Goal: Task Accomplishment & Management: Complete application form

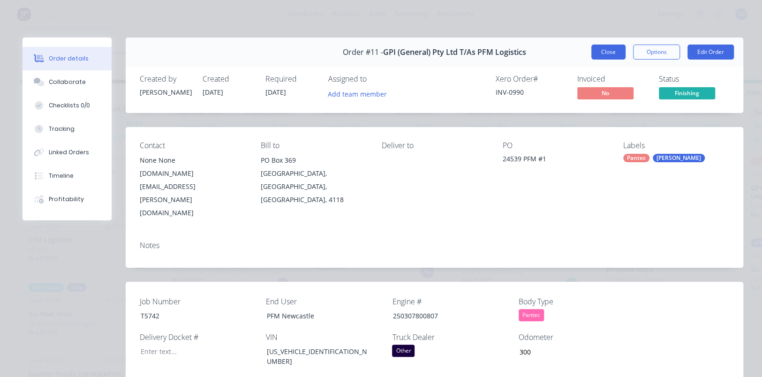
click at [607, 52] on button "Close" at bounding box center [609, 52] width 34 height 15
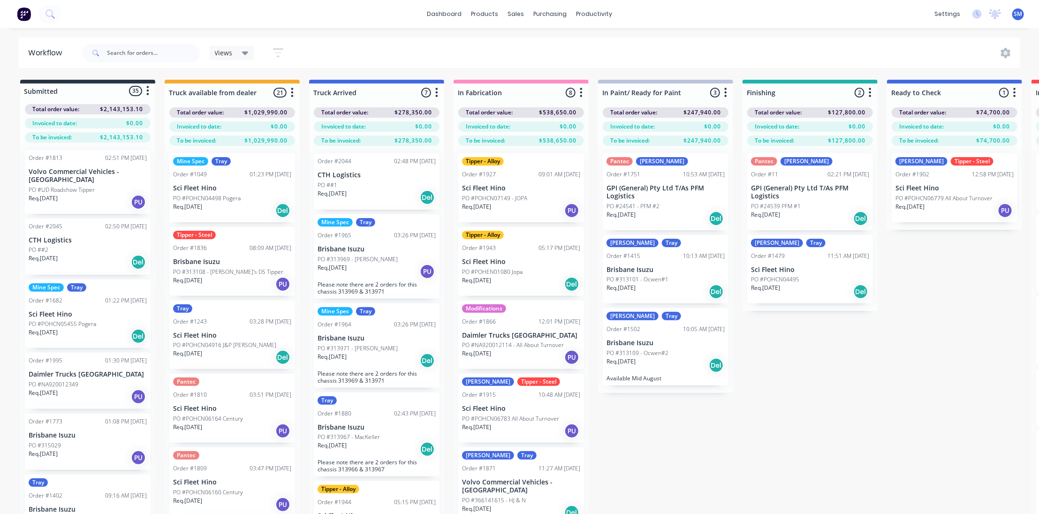
click at [762, 179] on div "[PERSON_NAME] - Steel Order #1902 12:58 PM [DATE] Sci Fleet Hino PO #POHCN06779…" at bounding box center [955, 187] width 126 height 69
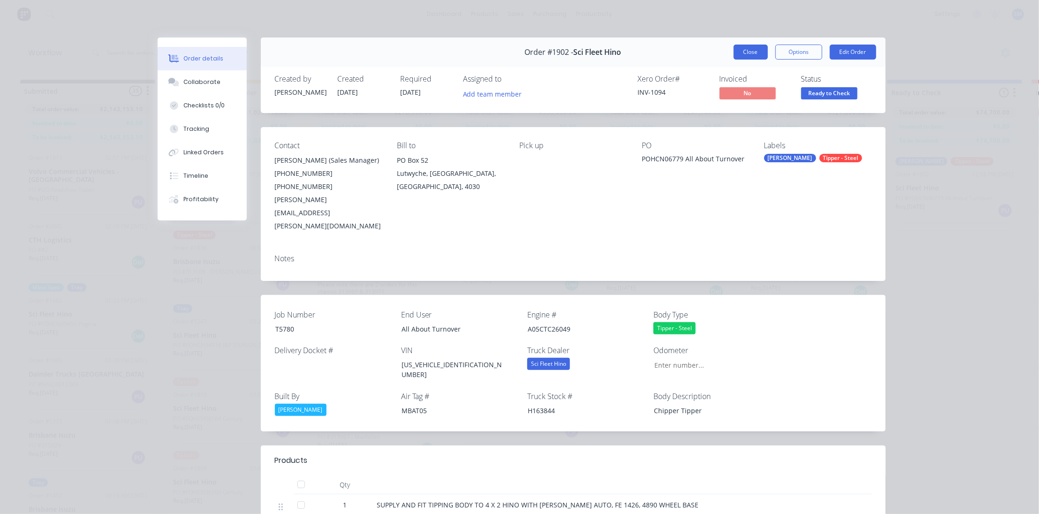
click at [744, 51] on button "Close" at bounding box center [751, 52] width 34 height 15
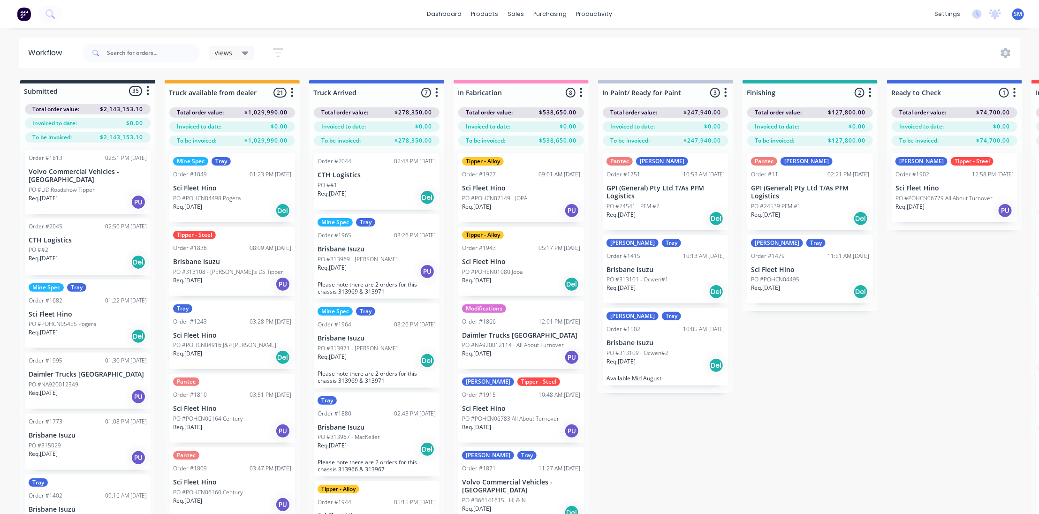
click at [762, 377] on div "Submitted 35 Status colour #273444 hex #273444 Save Cancel Summaries Total orde…" at bounding box center [775, 314] width 1565 height 468
click at [372, 175] on p "CTH Logistics" at bounding box center [377, 175] width 118 height 8
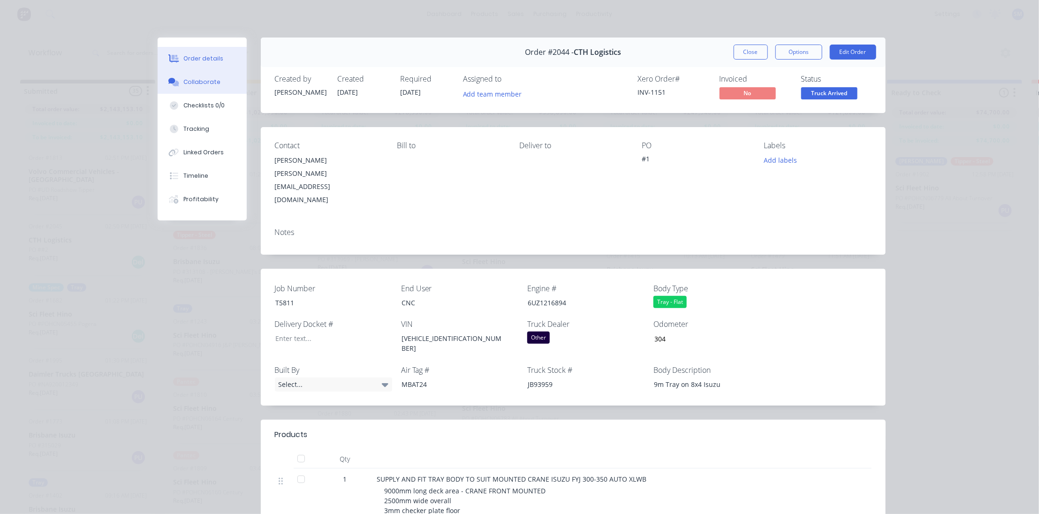
click at [192, 79] on div "Collaborate" at bounding box center [201, 82] width 37 height 8
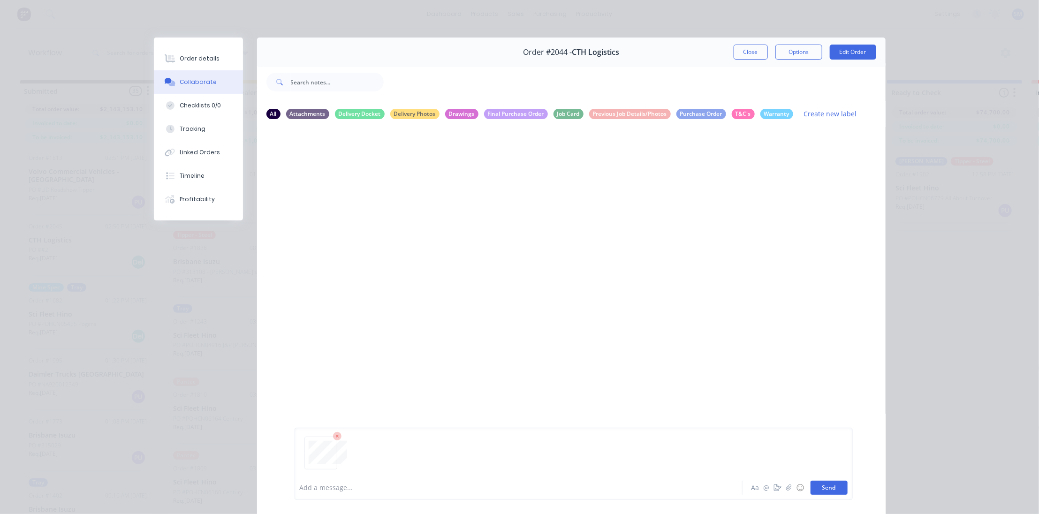
click at [762, 377] on button "Send" at bounding box center [829, 488] width 37 height 14
click at [744, 50] on button "Close" at bounding box center [751, 52] width 34 height 15
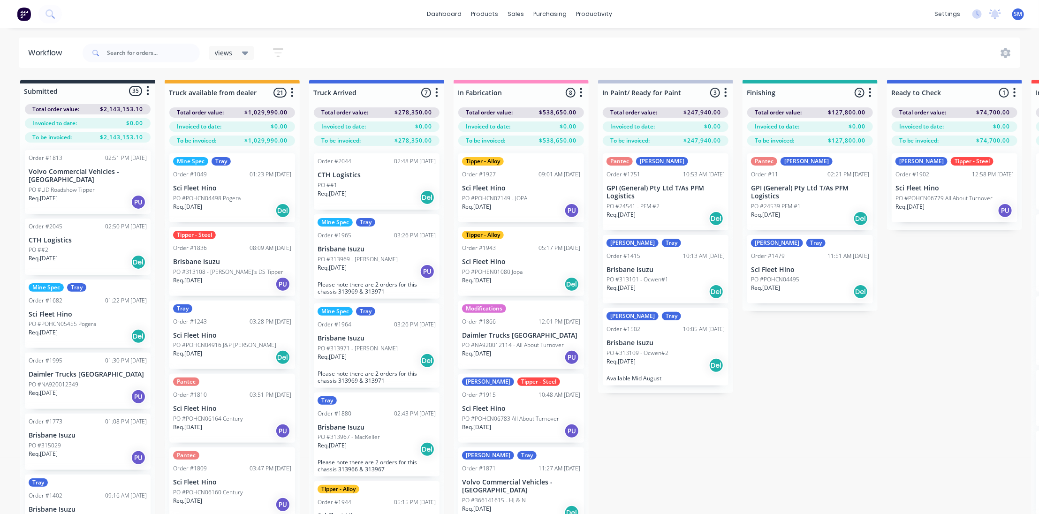
drag, startPoint x: 960, startPoint y: 346, endPoint x: 1017, endPoint y: 332, distance: 58.9
click at [762, 345] on div "Submitted 35 Status colour #273444 hex #273444 Save Cancel Summaries Total orde…" at bounding box center [775, 314] width 1565 height 468
click at [762, 377] on div "Submitted 35 Status colour #273444 hex #273444 Save Cancel Summaries Total orde…" at bounding box center [775, 314] width 1565 height 468
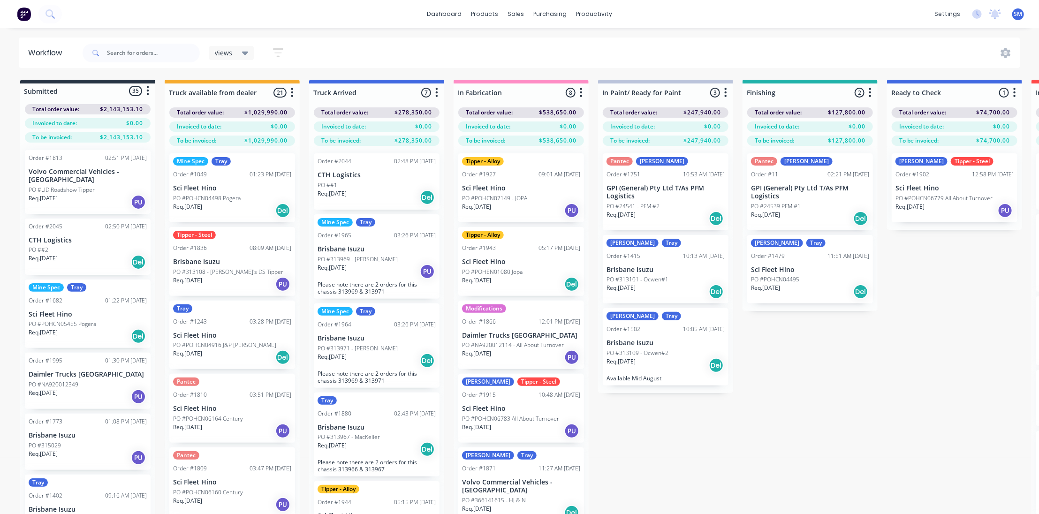
click at [762, 352] on div "Submitted 35 Status colour #273444 hex #273444 Save Cancel Summaries Total orde…" at bounding box center [775, 314] width 1565 height 468
click at [762, 376] on div "Submitted 35 Status colour #273444 hex #273444 Save Cancel Summaries Total orde…" at bounding box center [775, 314] width 1565 height 468
click at [762, 336] on div "Submitted 35 Status colour #273444 hex #273444 Save Cancel Summaries Total orde…" at bounding box center [775, 314] width 1565 height 468
click at [762, 343] on div "Submitted 35 Status colour #273444 hex #273444 Save Cancel Summaries Total orde…" at bounding box center [775, 314] width 1565 height 468
click at [762, 377] on div "Submitted 35 Status colour #273444 hex #273444 Save Cancel Summaries Total orde…" at bounding box center [775, 314] width 1565 height 468
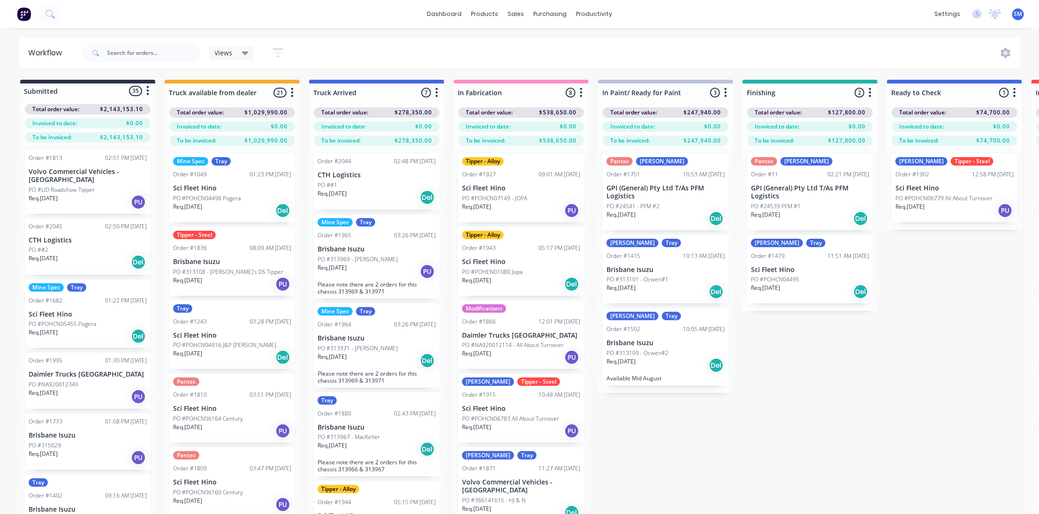
click at [400, 47] on div "Views Save new view None (Default) edit Show/Hide statuses Show line item cards…" at bounding box center [551, 53] width 940 height 28
click at [762, 377] on div "Submitted 35 Status colour #273444 hex #273444 Save Cancel Summaries Total orde…" at bounding box center [775, 314] width 1565 height 468
click at [560, 42] on div "Sales Orders" at bounding box center [551, 45] width 38 height 8
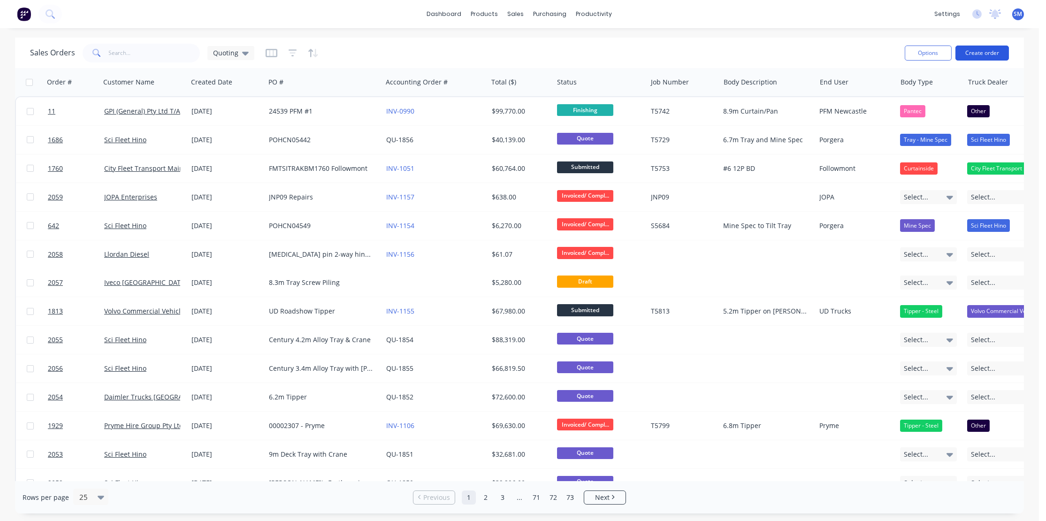
click at [762, 48] on button "Create order" at bounding box center [981, 53] width 53 height 15
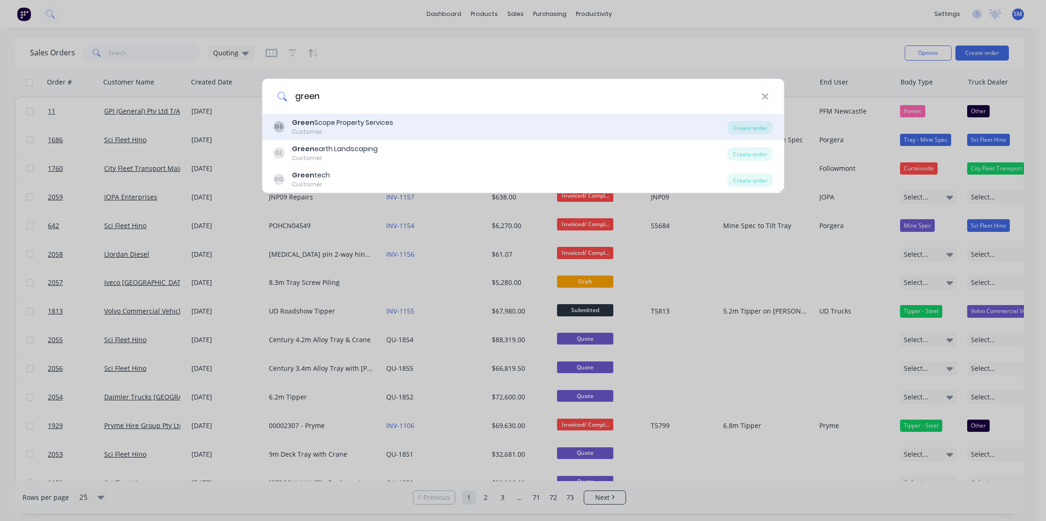
type input "green"
click at [309, 121] on b "Green" at bounding box center [303, 122] width 23 height 9
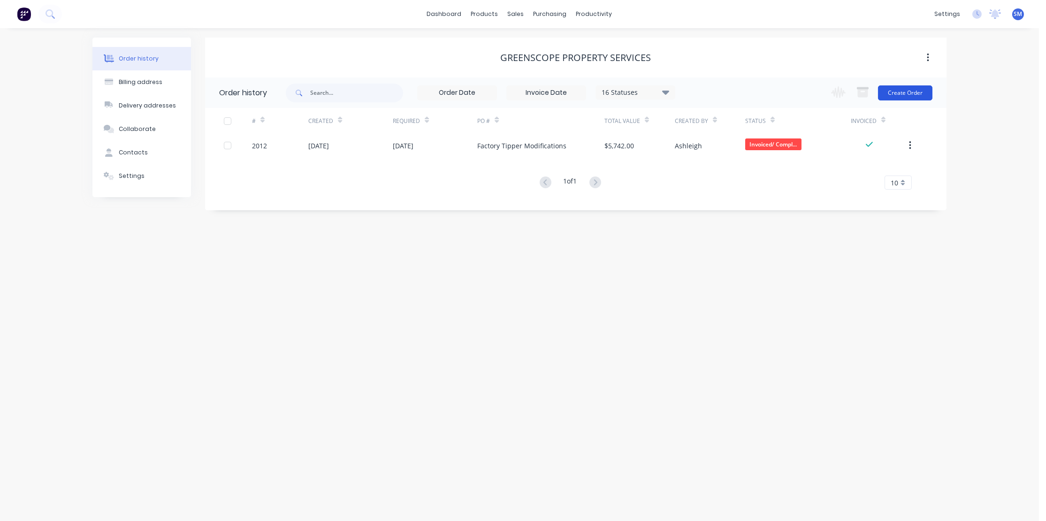
click at [762, 91] on button "Create Order" at bounding box center [905, 92] width 54 height 15
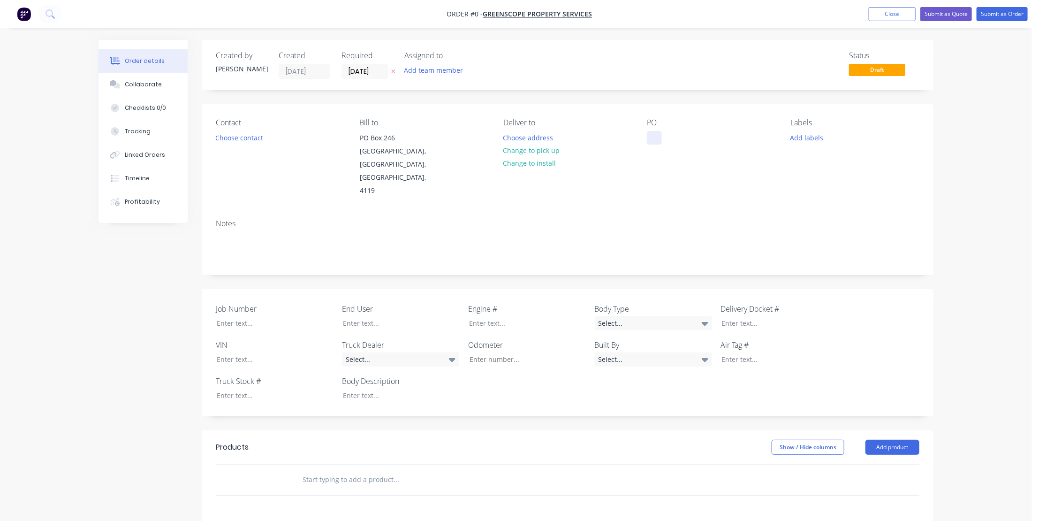
click at [654, 139] on div at bounding box center [654, 138] width 15 height 14
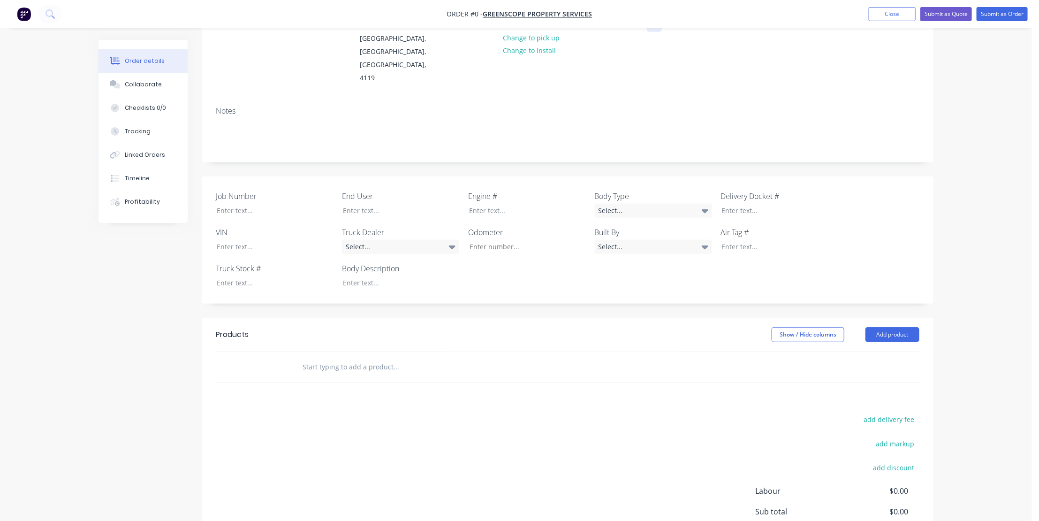
scroll to position [85, 0]
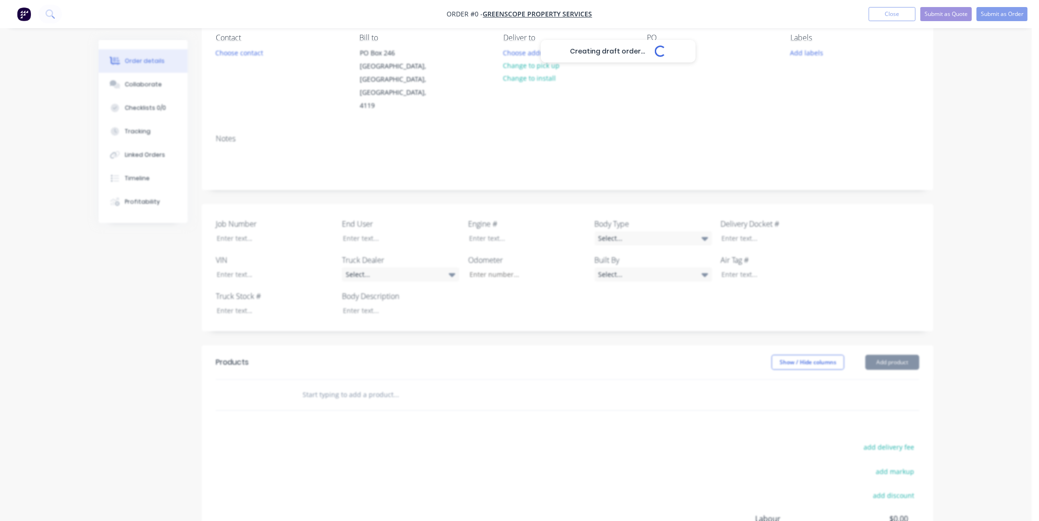
click at [344, 377] on div "Creating draft order... Loading... Order details Collaborate Checklists 0/0 Tra…" at bounding box center [516, 302] width 854 height 695
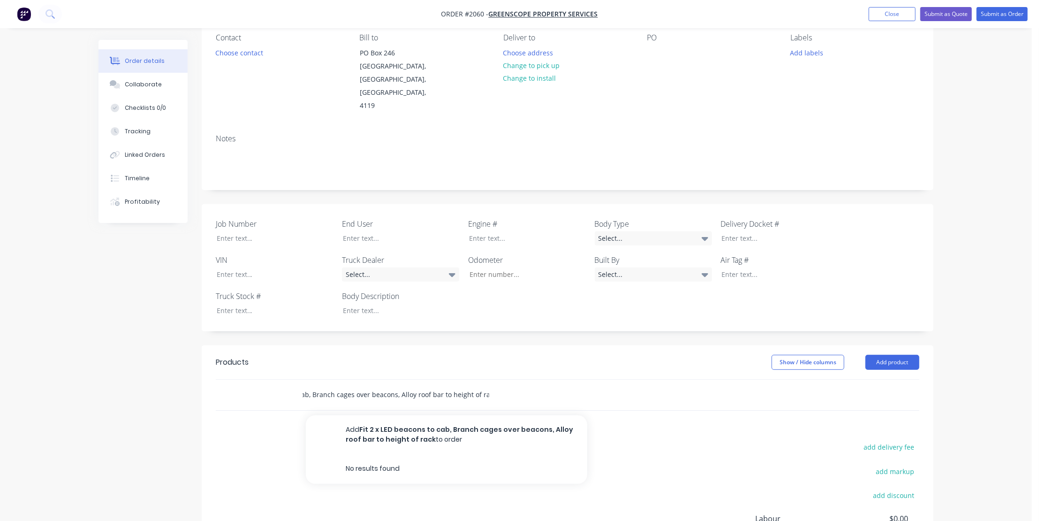
scroll to position [0, 77]
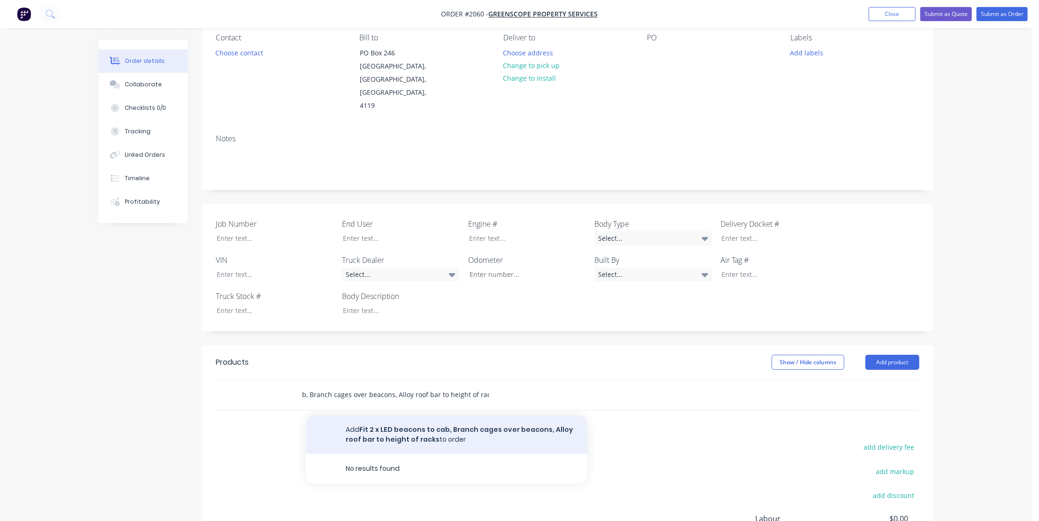
type input "Fit 2 x LED beacons to cab, Branch cages over beacons, Alloy roof bar to height…"
click at [412, 377] on button "Add Fit 2 x LED beacons to cab, Branch cages over beacons, Alloy roof bar to he…" at bounding box center [446, 434] width 281 height 38
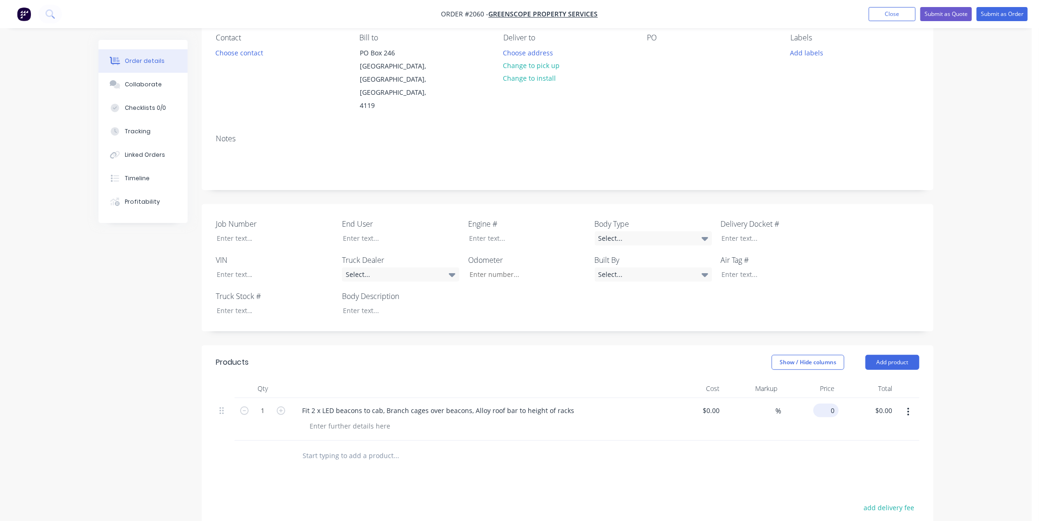
click at [762, 377] on input "0" at bounding box center [828, 410] width 22 height 14
type input "1750"
type input "0.00"
type input "$1,750.00"
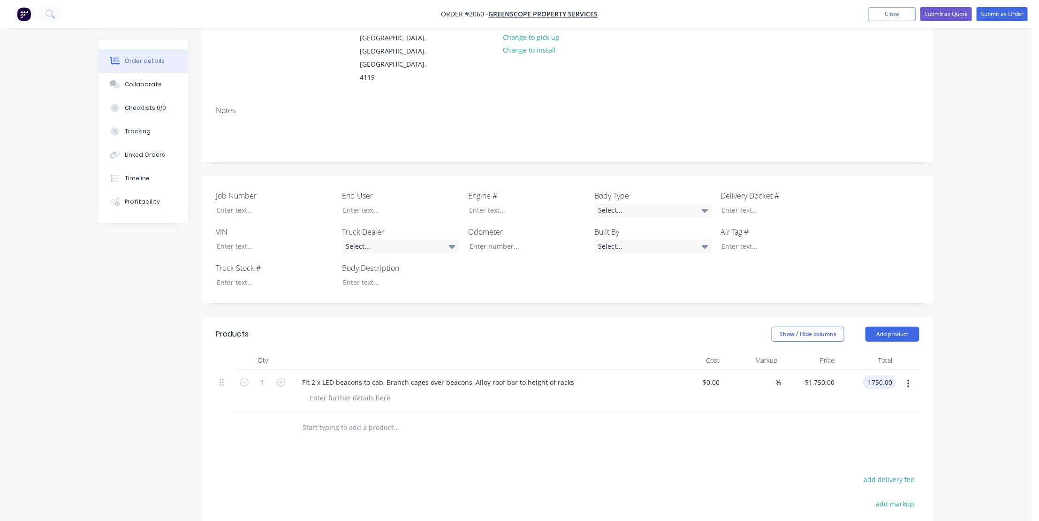
scroll to position [128, 0]
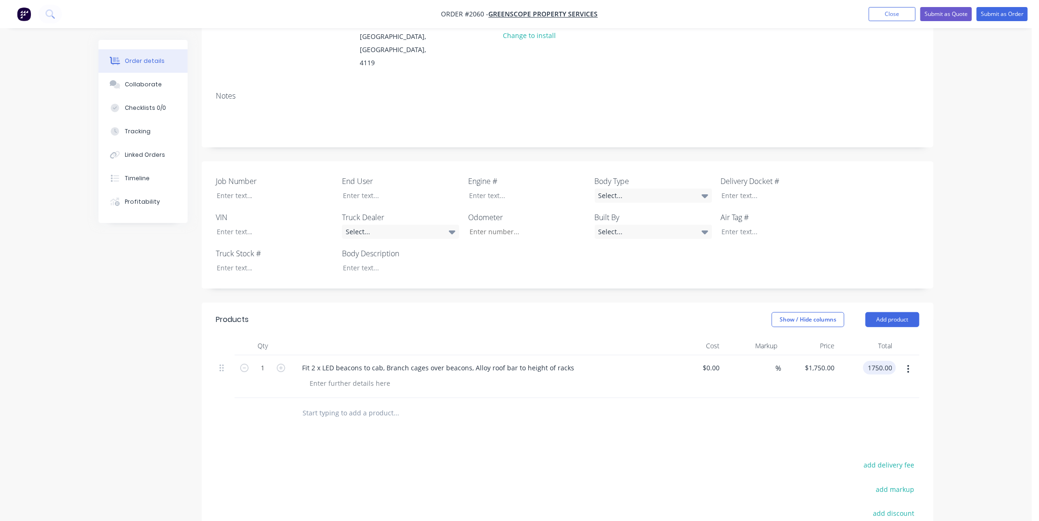
type input "$1,750.00"
drag, startPoint x: 316, startPoint y: 399, endPoint x: 327, endPoint y: 410, distance: 14.9
click at [316, 377] on input "text" at bounding box center [396, 412] width 188 height 19
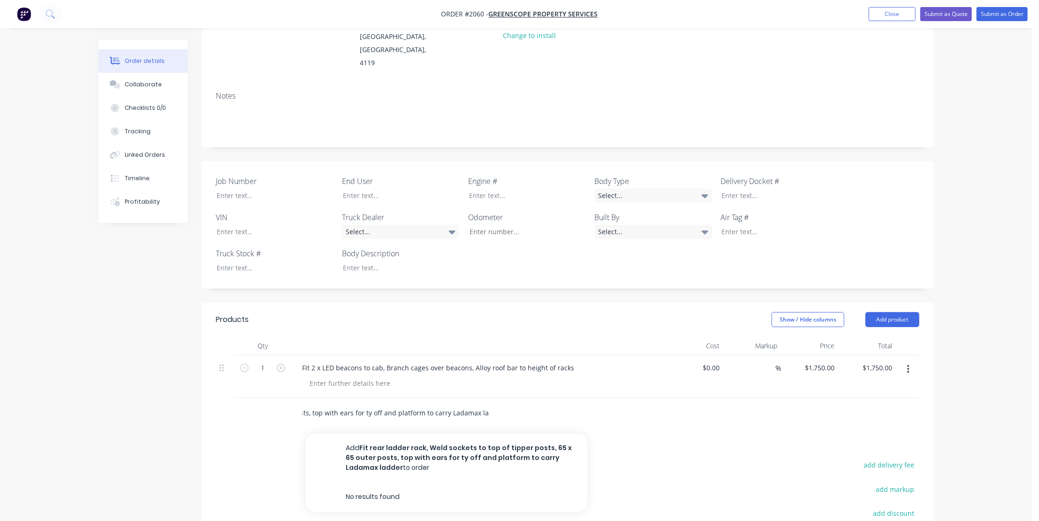
scroll to position [0, 231]
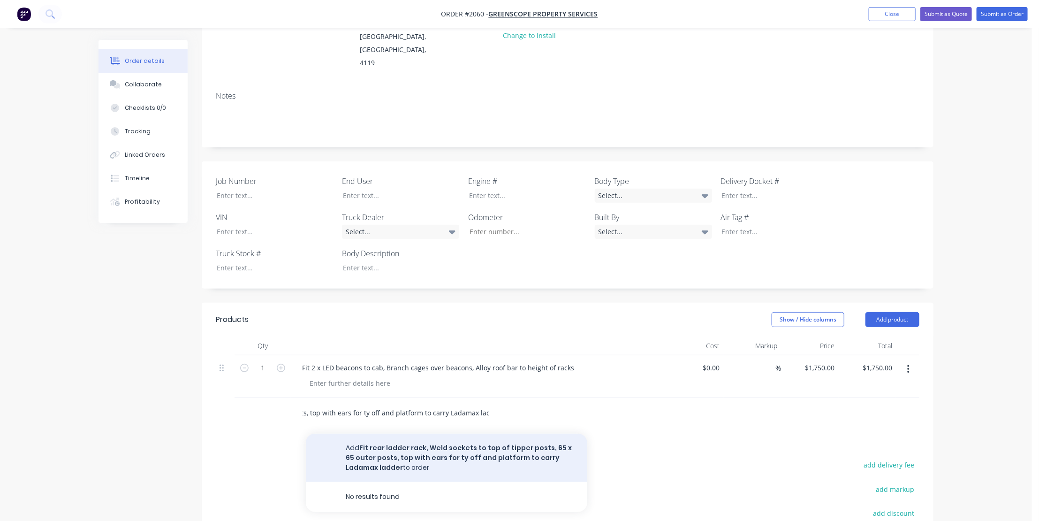
type input "Fit rear ladder rack, Weld sockets to top of tipper posts, 65 x 65 outer posts,…"
click at [394, 377] on button "Add Fit rear ladder rack, Weld sockets to top of tipper posts, 65 x 65 outer po…" at bounding box center [446, 457] width 281 height 48
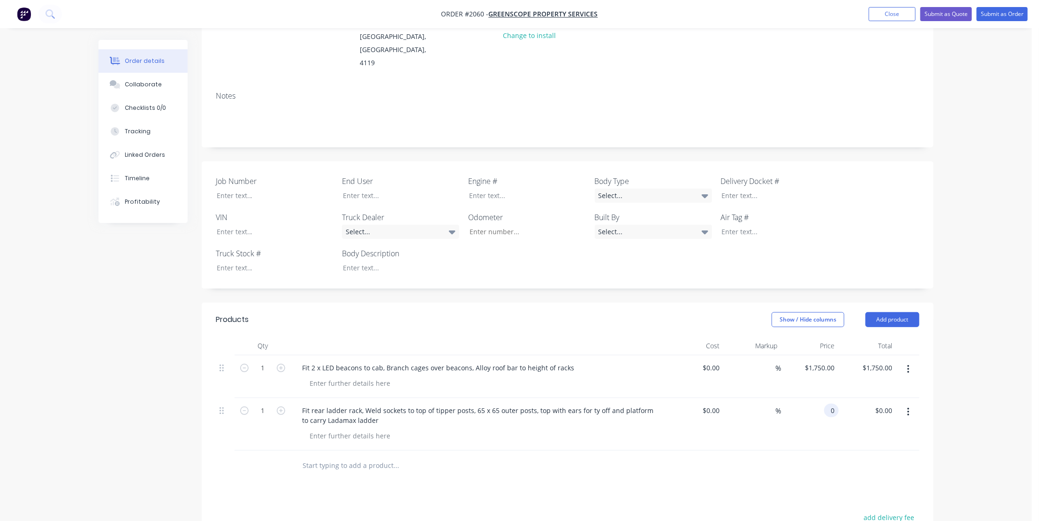
drag, startPoint x: 829, startPoint y: 396, endPoint x: 841, endPoint y: 413, distance: 20.9
click at [762, 377] on input "0" at bounding box center [833, 410] width 11 height 14
type input "$1,500.00"
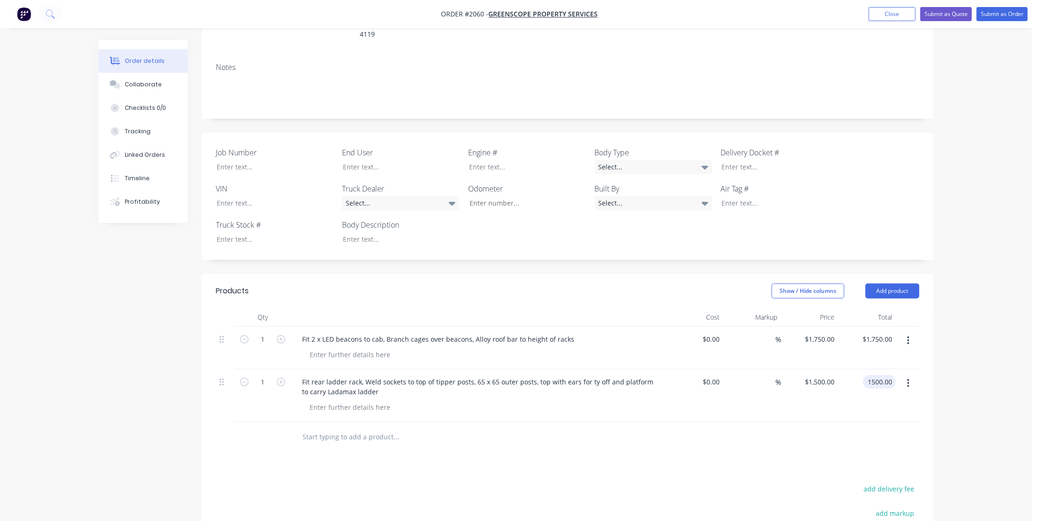
scroll to position [170, 0]
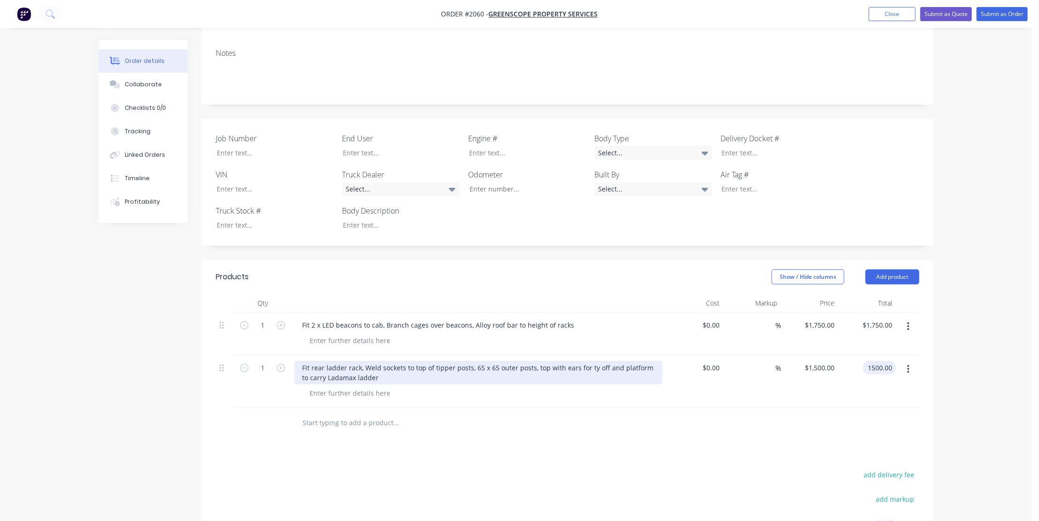
type input "$1,500.00"
drag, startPoint x: 369, startPoint y: 362, endPoint x: 389, endPoint y: 382, distance: 28.5
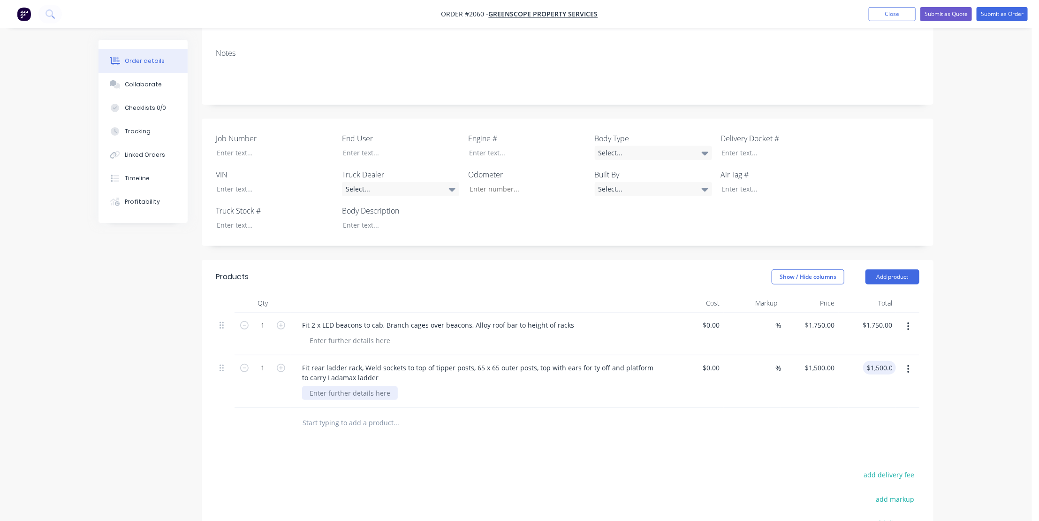
click at [370, 364] on div "Fit rear ladder rack, Weld sockets to top of tipper posts, 65 x 65 outer posts,…" at bounding box center [479, 372] width 368 height 23
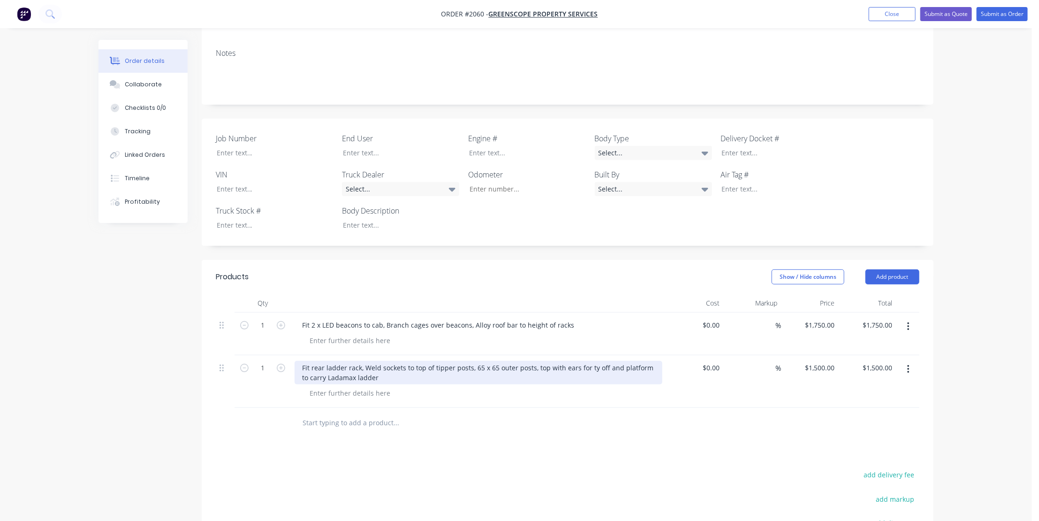
click at [372, 365] on div "Fit rear ladder rack, Weld sockets to top of tipper posts, 65 x 65 outer posts,…" at bounding box center [479, 372] width 368 height 23
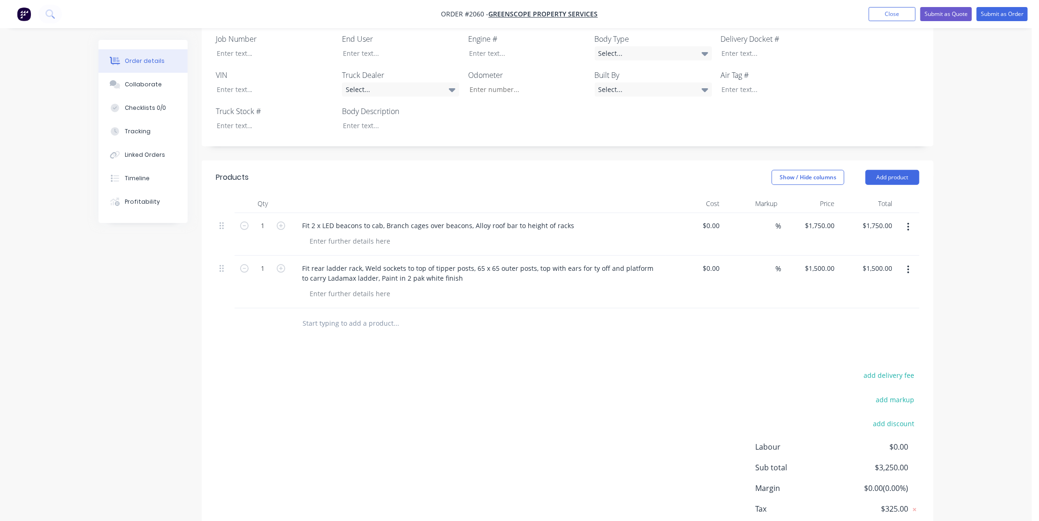
scroll to position [213, 0]
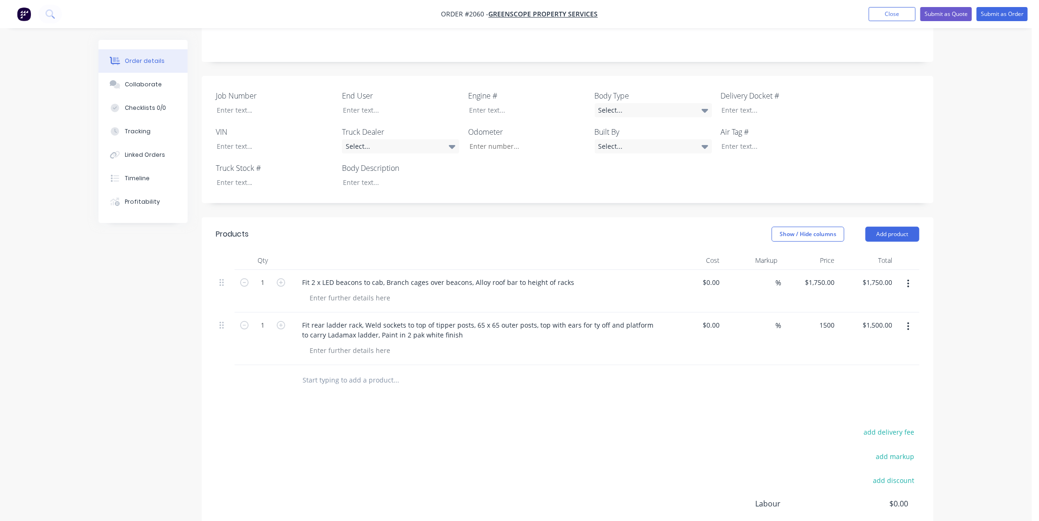
drag, startPoint x: 820, startPoint y: 313, endPoint x: 832, endPoint y: 327, distance: 18.3
click at [762, 318] on input "1500" at bounding box center [822, 325] width 34 height 14
type input "1600"
type input "1500.00"
type input "$1,600.00"
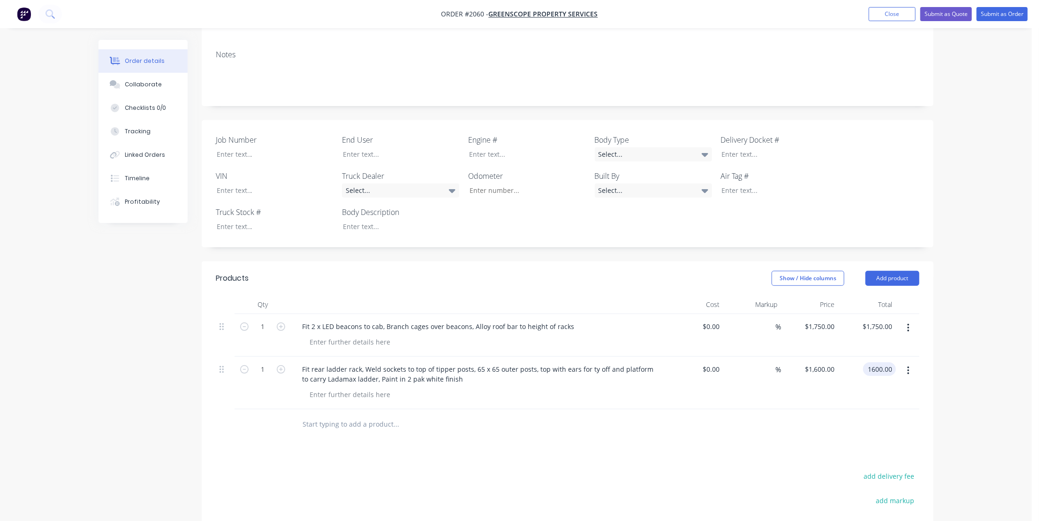
scroll to position [128, 0]
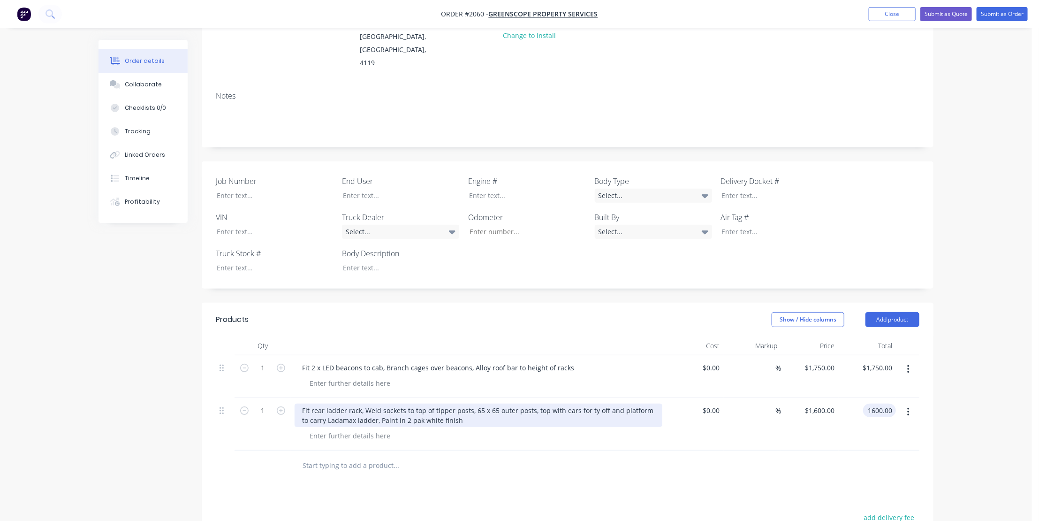
type input "$1,600.00"
drag, startPoint x: 447, startPoint y: 406, endPoint x: 460, endPoint y: 415, distance: 15.5
click at [449, 377] on div "Fit rear ladder rack, Weld sockets to top of tipper posts, 65 x 65 outer posts,…" at bounding box center [479, 414] width 368 height 23
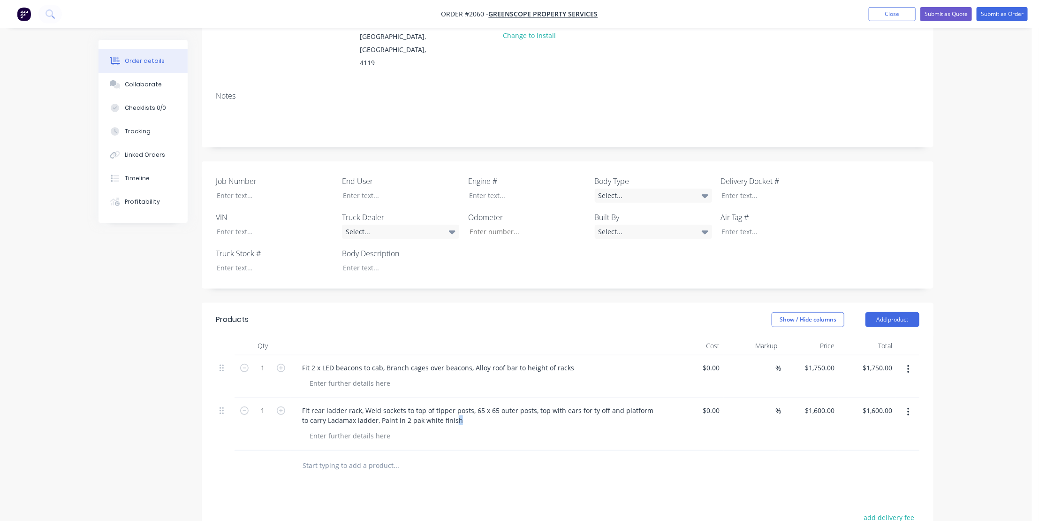
scroll to position [313, 0]
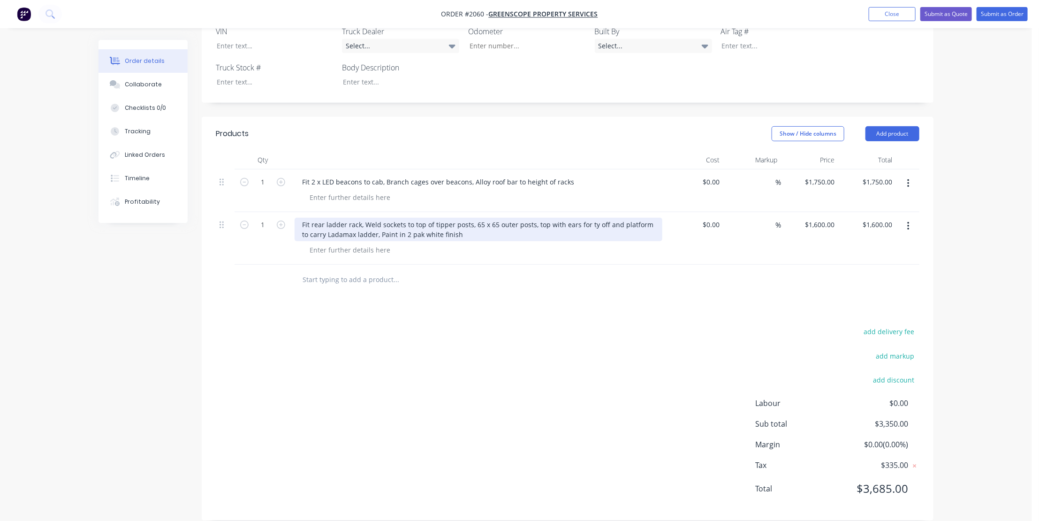
drag, startPoint x: 364, startPoint y: 211, endPoint x: 376, endPoint y: 225, distance: 19.0
click at [370, 218] on div "Fit rear ladder rack, Weld sockets to top of tipper posts, 65 x 65 outer posts,…" at bounding box center [479, 229] width 368 height 23
drag, startPoint x: 450, startPoint y: 221, endPoint x: 467, endPoint y: 231, distance: 19.4
click at [454, 222] on div "Fit rear ladder rack, Weld sockets to top of tipper posts, 65 x 65 outer posts,…" at bounding box center [479, 229] width 368 height 23
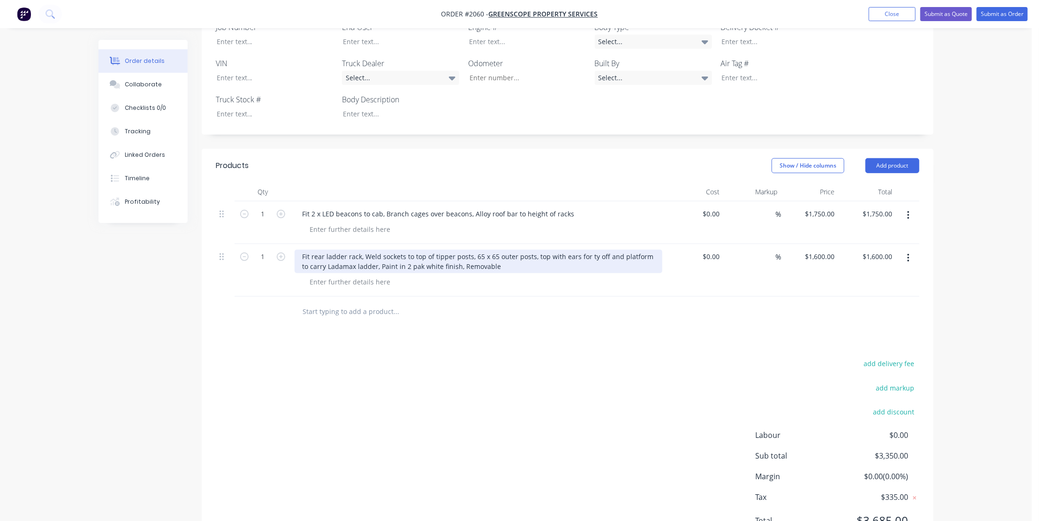
scroll to position [228, 0]
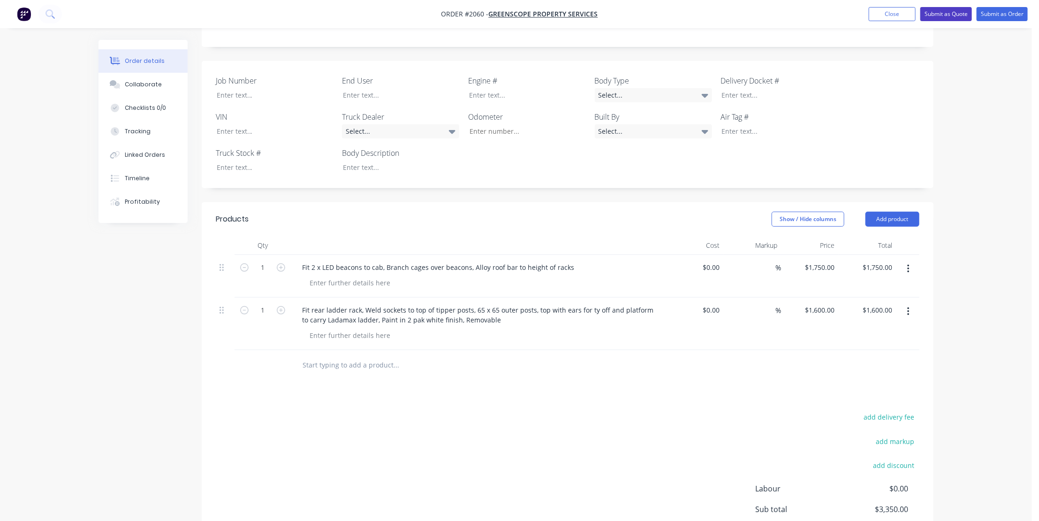
click at [762, 9] on button "Submit as Quote" at bounding box center [946, 14] width 52 height 14
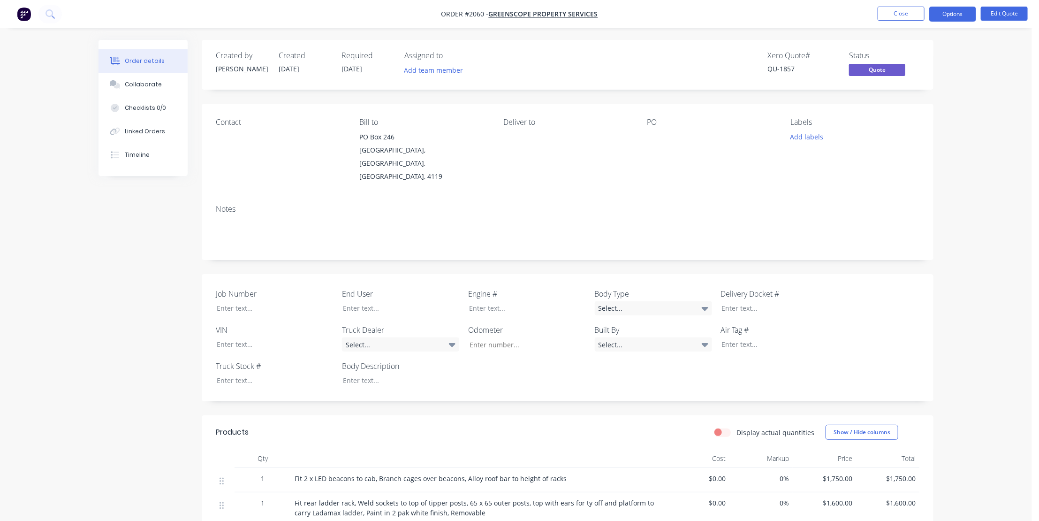
scroll to position [85, 0]
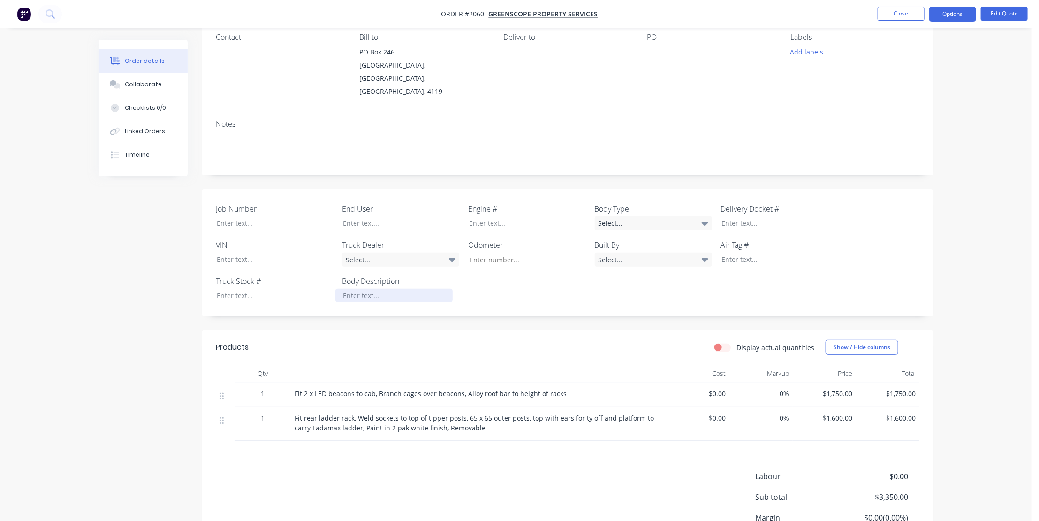
click at [363, 289] on div at bounding box center [393, 296] width 117 height 14
click at [237, 216] on div at bounding box center [267, 223] width 117 height 14
click at [366, 216] on div at bounding box center [393, 223] width 117 height 14
click at [641, 216] on div "Select..." at bounding box center [653, 223] width 117 height 14
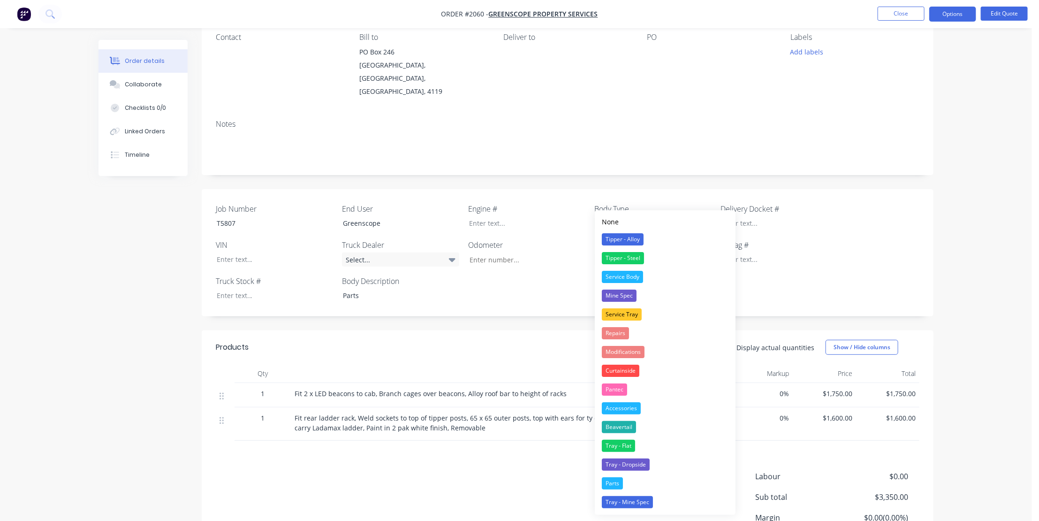
drag, startPoint x: 610, startPoint y: 478, endPoint x: 699, endPoint y: 410, distance: 112.5
click at [610, 377] on div "Parts" at bounding box center [612, 483] width 21 height 12
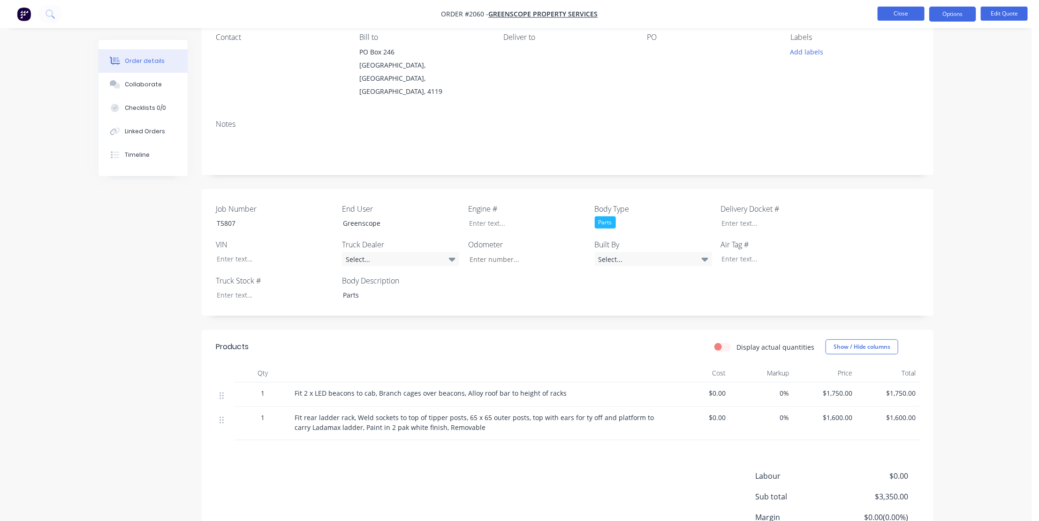
click at [762, 13] on button "Close" at bounding box center [901, 14] width 47 height 14
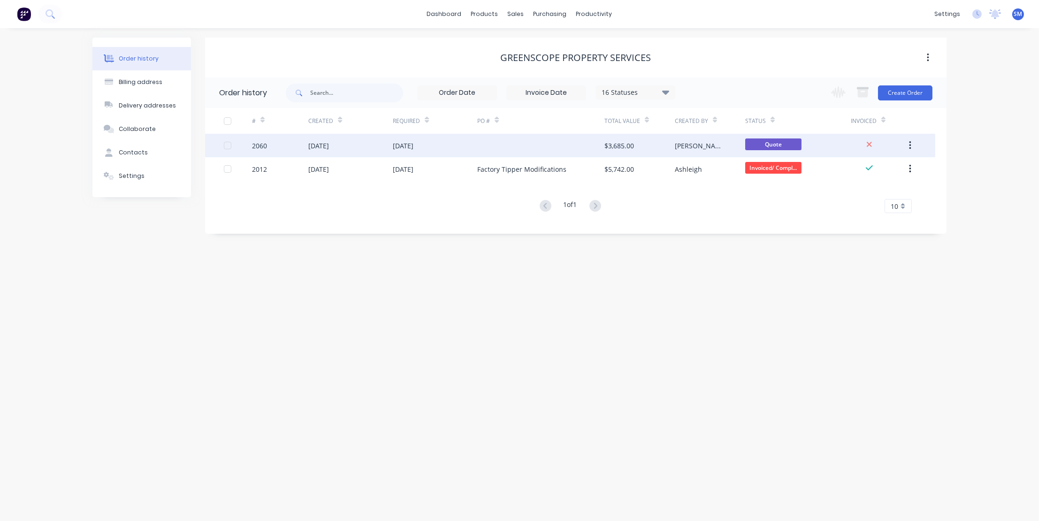
click at [629, 142] on div "$3,685.00" at bounding box center [619, 146] width 30 height 10
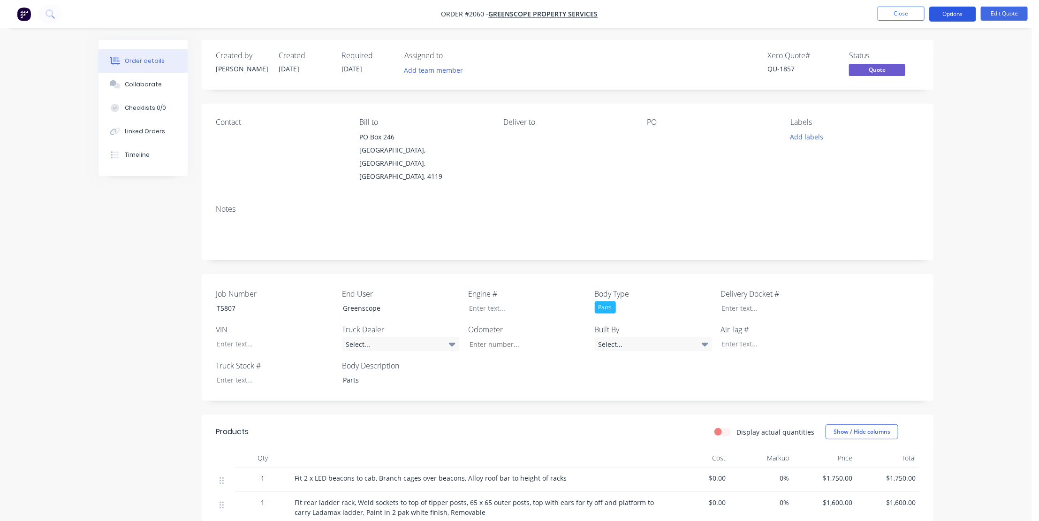
click at [762, 15] on button "Options" at bounding box center [952, 14] width 47 height 15
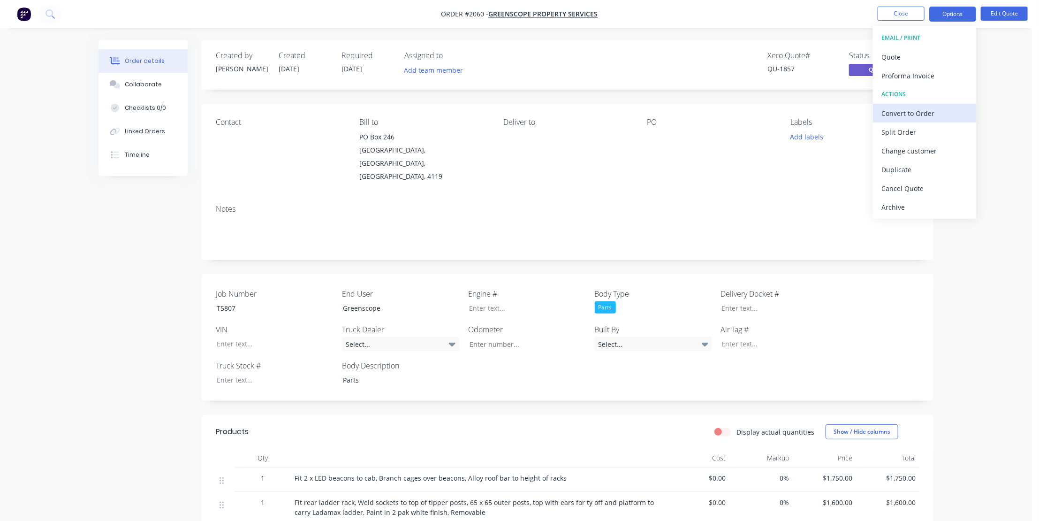
click at [762, 111] on div "Convert to Order" at bounding box center [925, 113] width 86 height 14
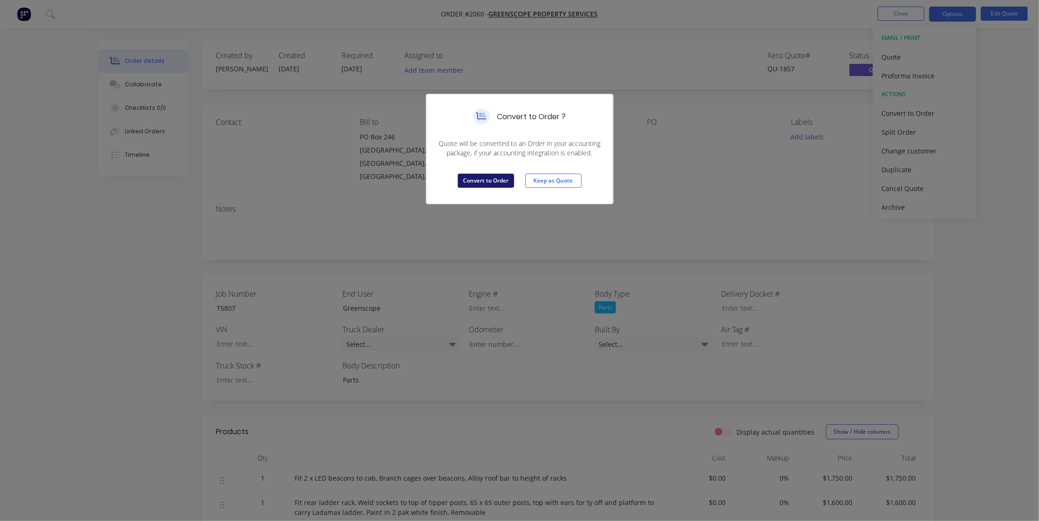
click at [486, 178] on button "Convert to Order" at bounding box center [486, 181] width 56 height 14
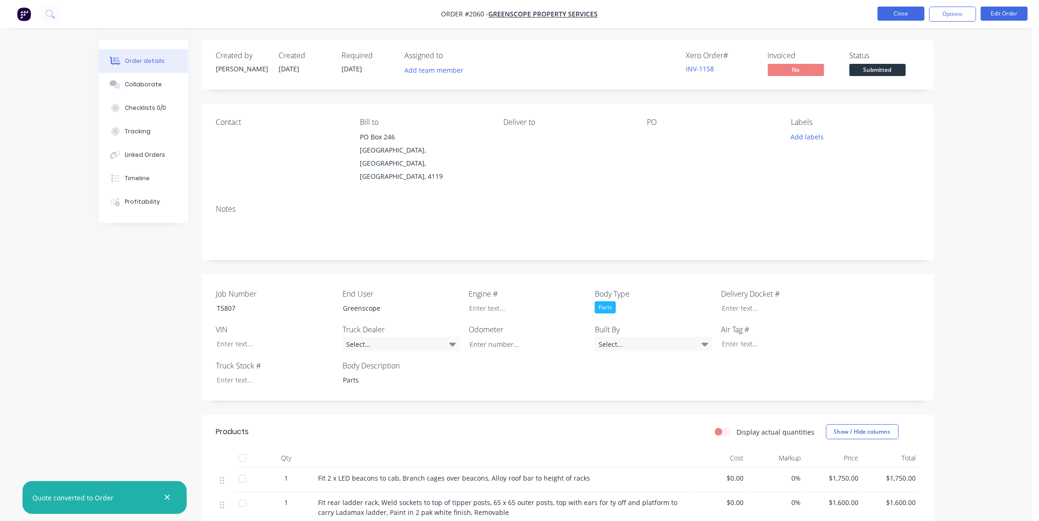
click at [762, 8] on button "Close" at bounding box center [901, 14] width 47 height 14
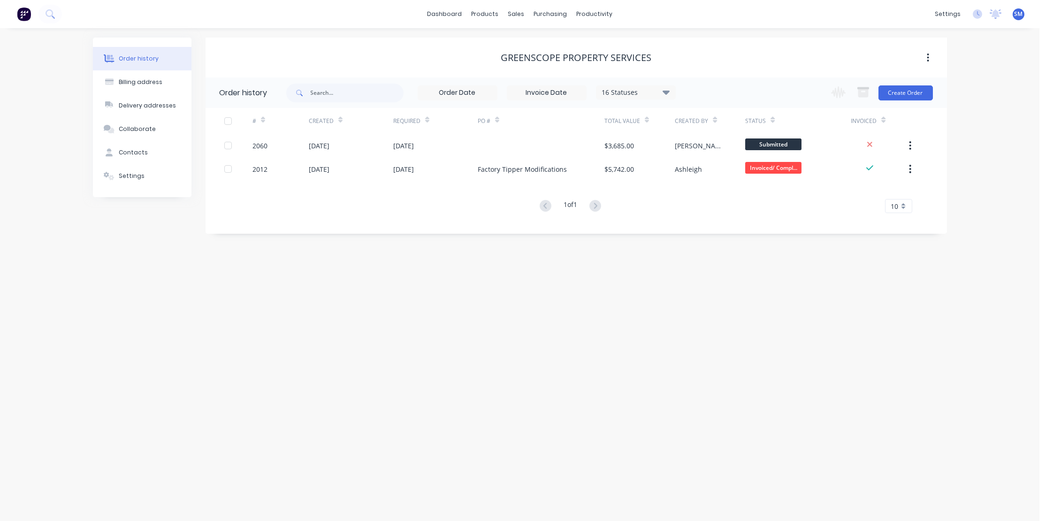
click at [423, 304] on div "Order history Billing address Delivery addresses Collaborate Contacts Settings …" at bounding box center [519, 274] width 1039 height 493
click at [544, 44] on div "Sales Orders" at bounding box center [551, 45] width 38 height 8
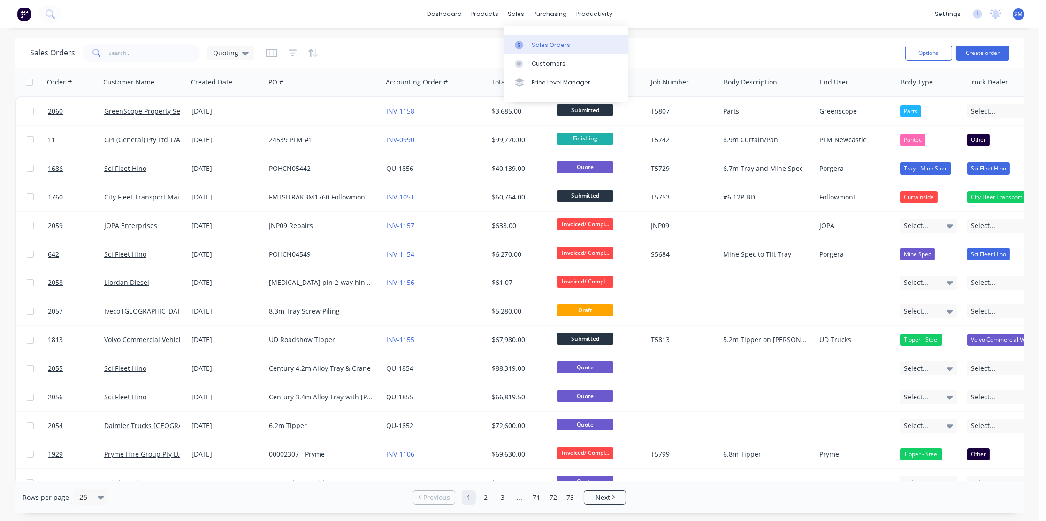
click at [544, 43] on div "Sales Orders" at bounding box center [551, 45] width 38 height 8
click at [762, 52] on button "Create order" at bounding box center [982, 53] width 53 height 15
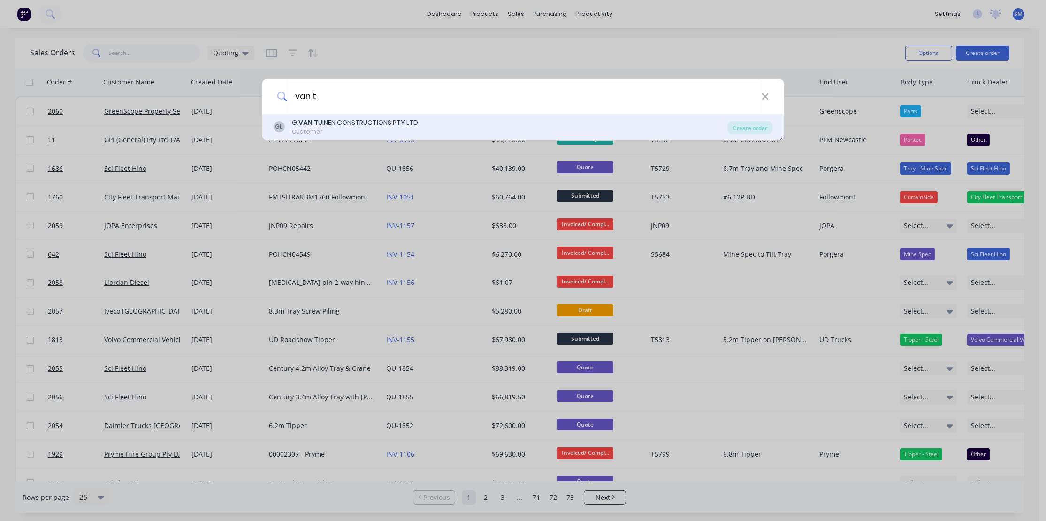
type input "van t"
click at [320, 122] on div "G. VAN T UINEN CONSTRUCTIONS PTY LTD" at bounding box center [355, 123] width 126 height 10
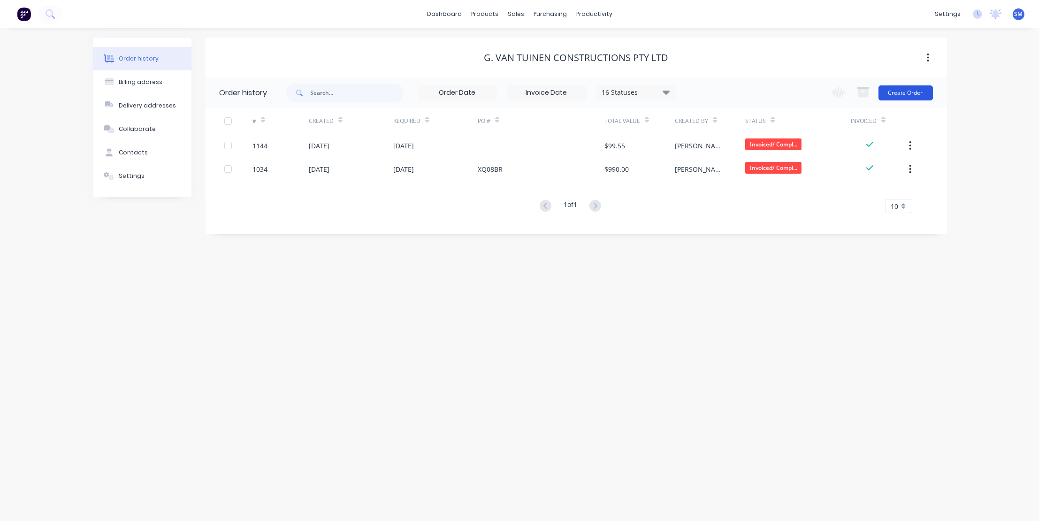
click at [762, 94] on button "Create Order" at bounding box center [905, 92] width 54 height 15
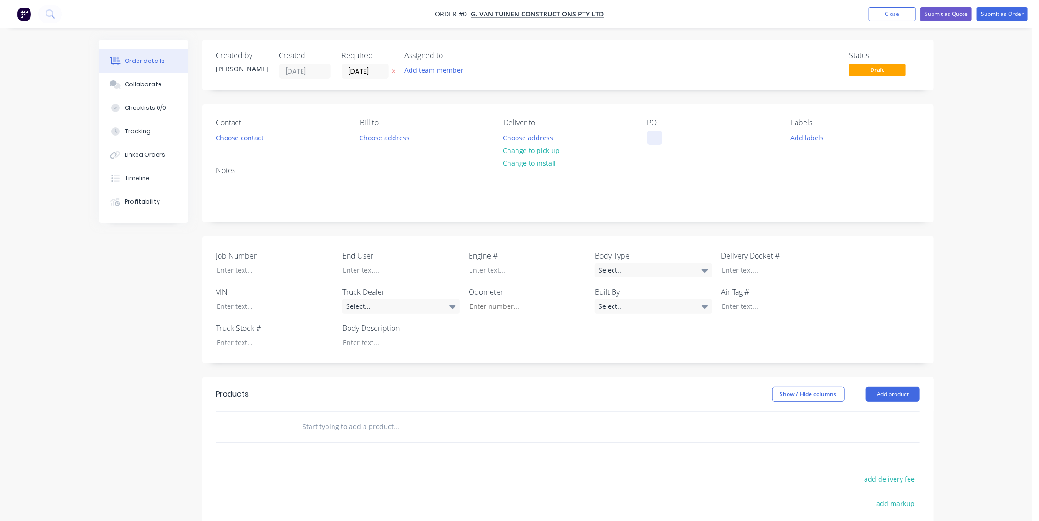
click at [658, 137] on div at bounding box center [654, 138] width 15 height 14
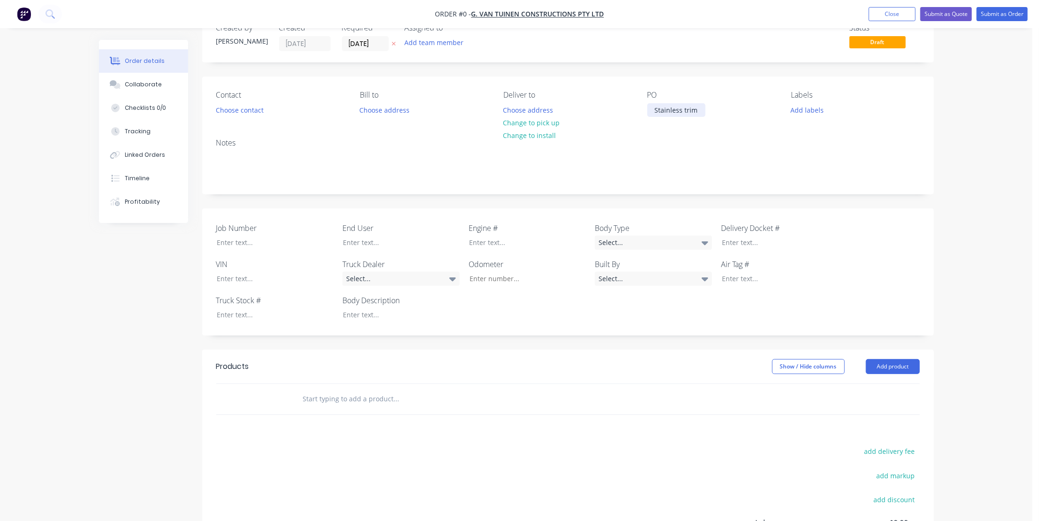
scroll to position [42, 0]
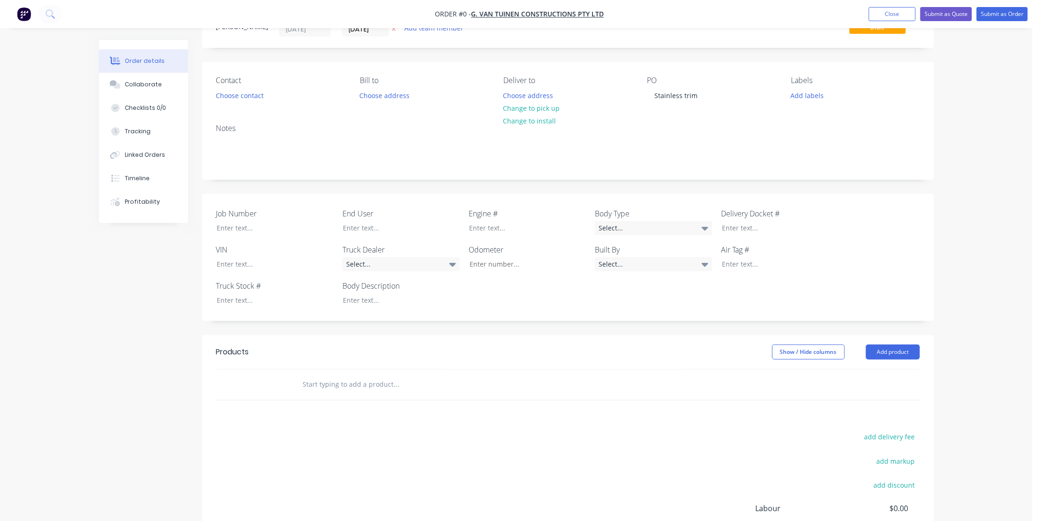
click at [322, 377] on div "Order details Collaborate Checklists 0/0 Tracking Linked Orders Timeline Profit…" at bounding box center [517, 319] width 854 height 642
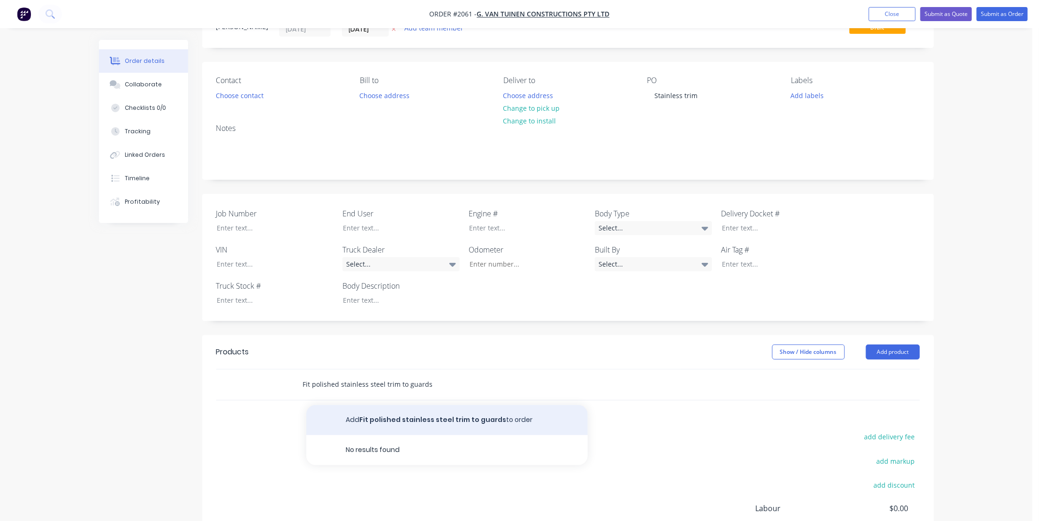
type input "Fit polished stainless steel trim to guards"
click at [395, 377] on button "Add Fit polished stainless steel trim to guards to order" at bounding box center [446, 420] width 281 height 30
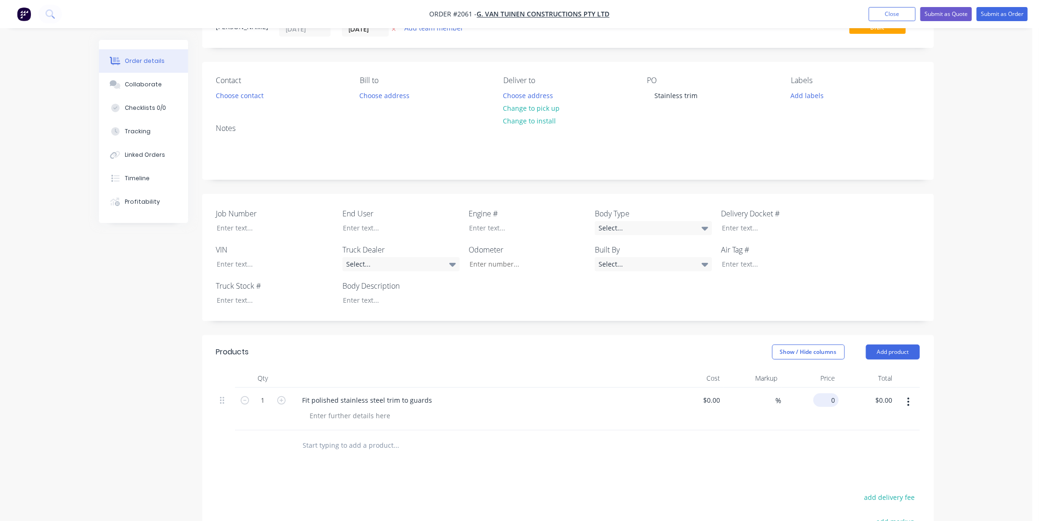
click at [762, 377] on input "0" at bounding box center [828, 400] width 22 height 14
type input "$1,500.00"
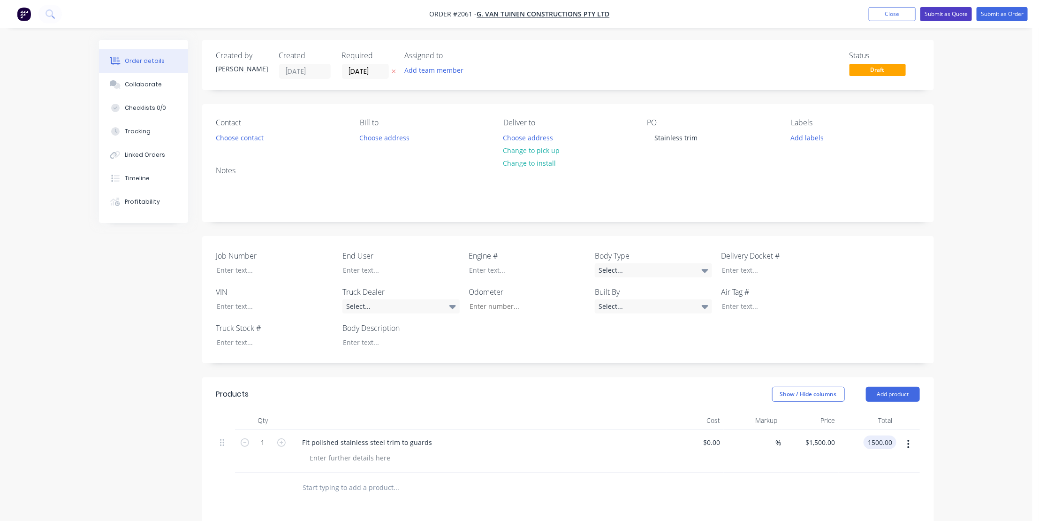
type input "$1,500.00"
click at [762, 13] on button "Submit as Quote" at bounding box center [946, 14] width 52 height 14
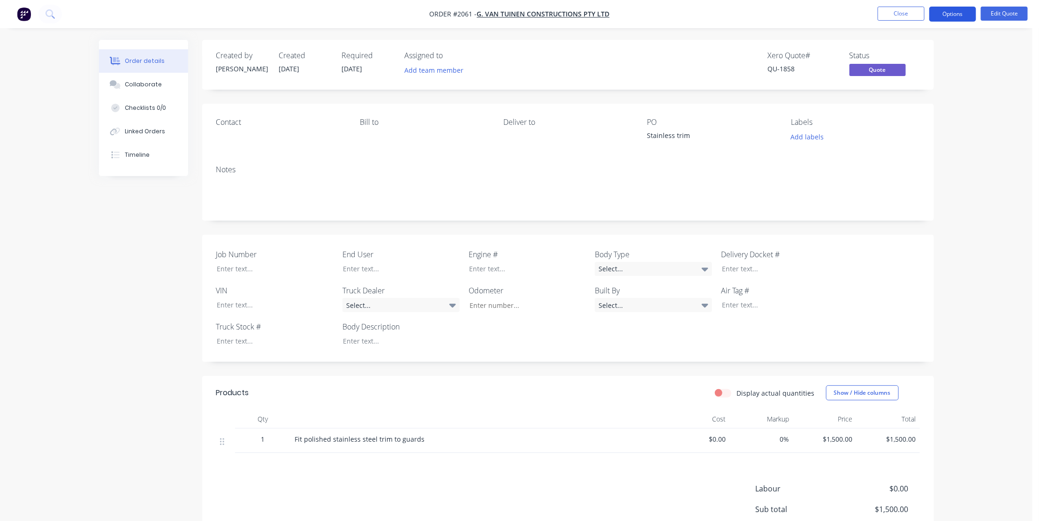
click at [762, 13] on button "Options" at bounding box center [952, 14] width 47 height 15
click at [643, 63] on div "Xero Quote # QU-1858 Status Quote" at bounding box center [709, 64] width 421 height 27
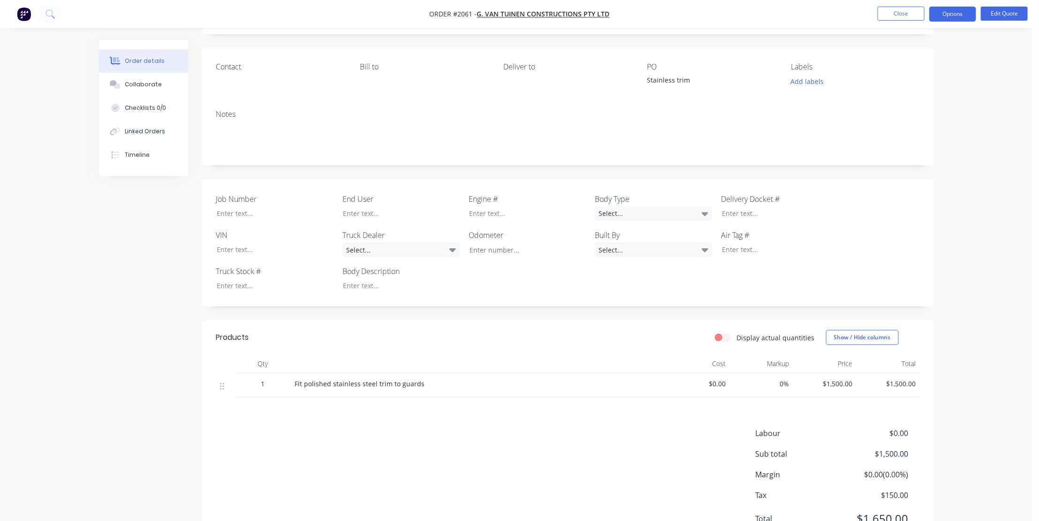
scroll to position [14, 0]
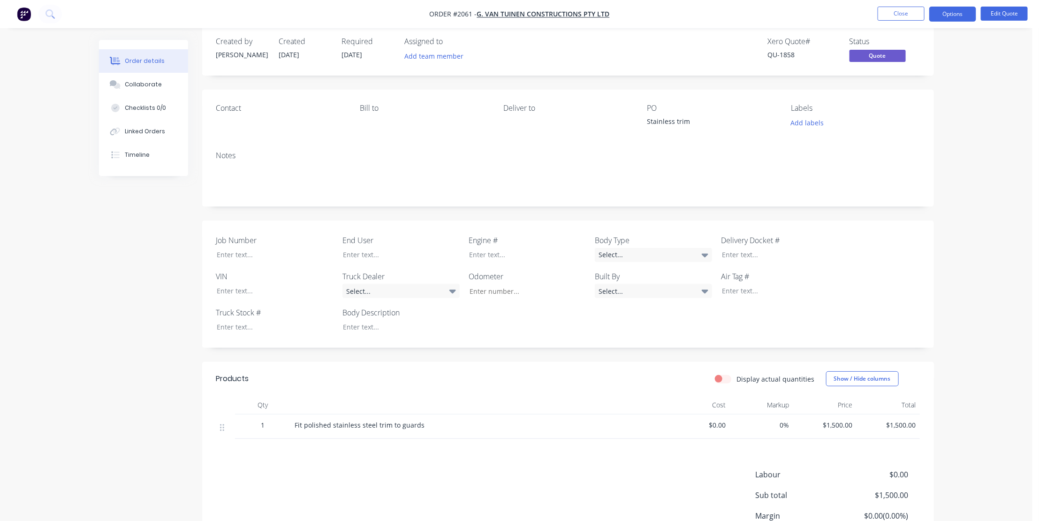
click at [432, 377] on div "Fit polished stainless steel trim to guards" at bounding box center [479, 425] width 368 height 10
click at [762, 193] on div "Order details Collaborate Checklists 0/0 Linked Orders Timeline Order details C…" at bounding box center [516, 296] width 1033 height 620
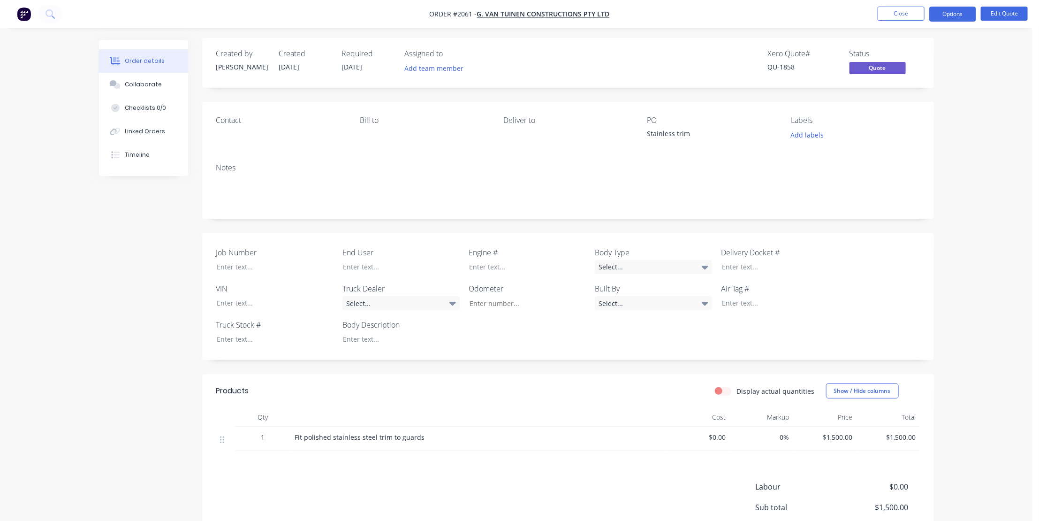
scroll to position [0, 0]
click at [762, 9] on button "Options" at bounding box center [952, 14] width 47 height 15
click at [762, 110] on div "Convert to Order" at bounding box center [925, 113] width 86 height 14
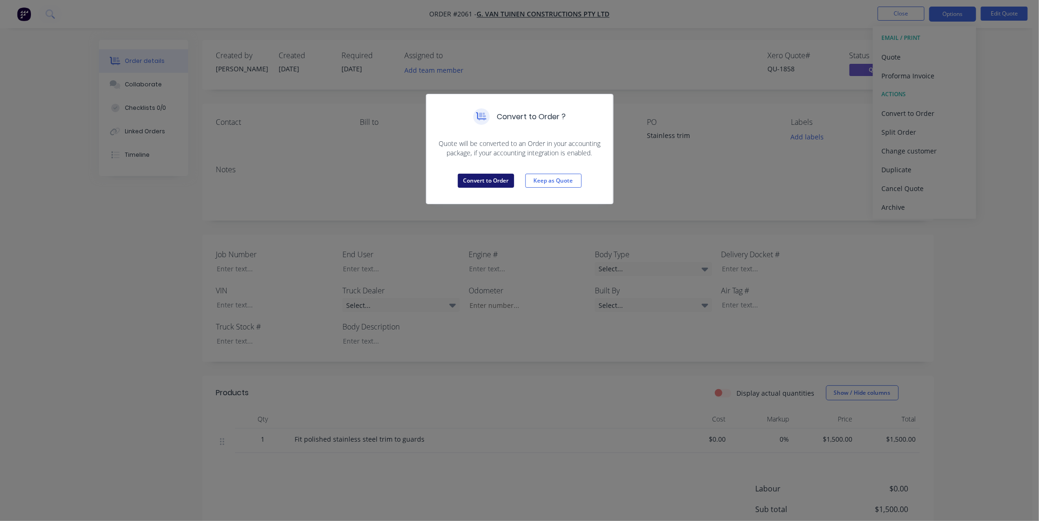
click at [483, 176] on button "Convert to Order" at bounding box center [486, 181] width 56 height 14
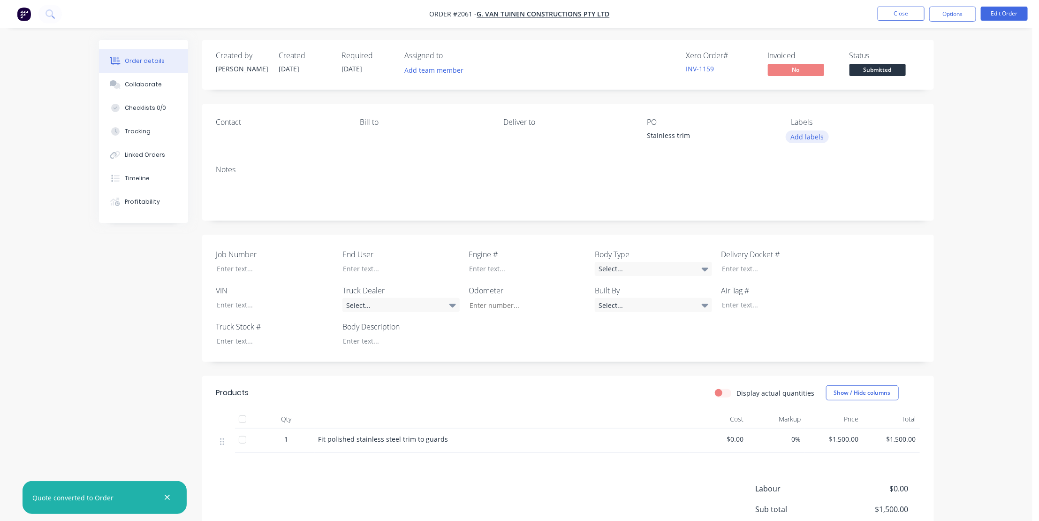
click at [762, 135] on button "Add labels" at bounding box center [807, 136] width 43 height 13
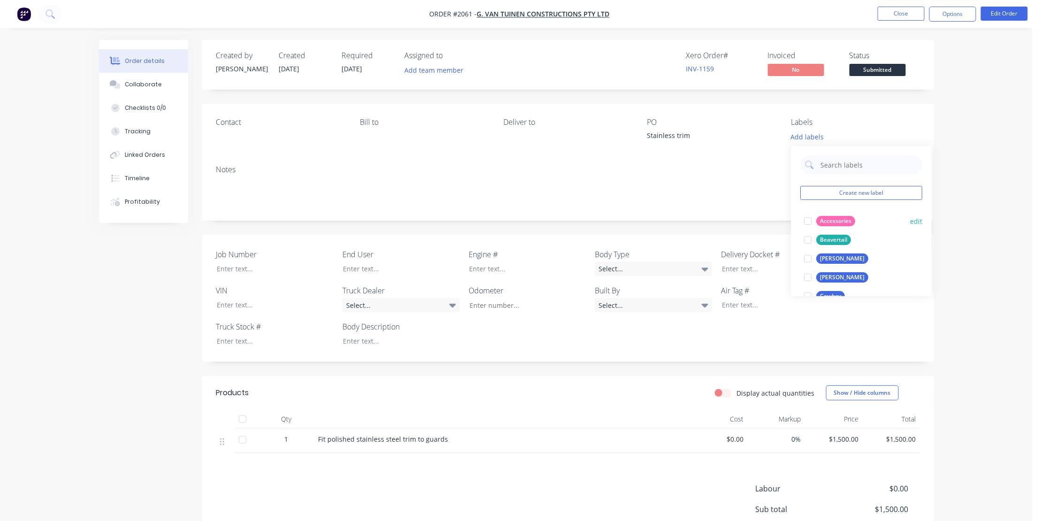
click at [762, 217] on div "Accessories" at bounding box center [835, 221] width 39 height 10
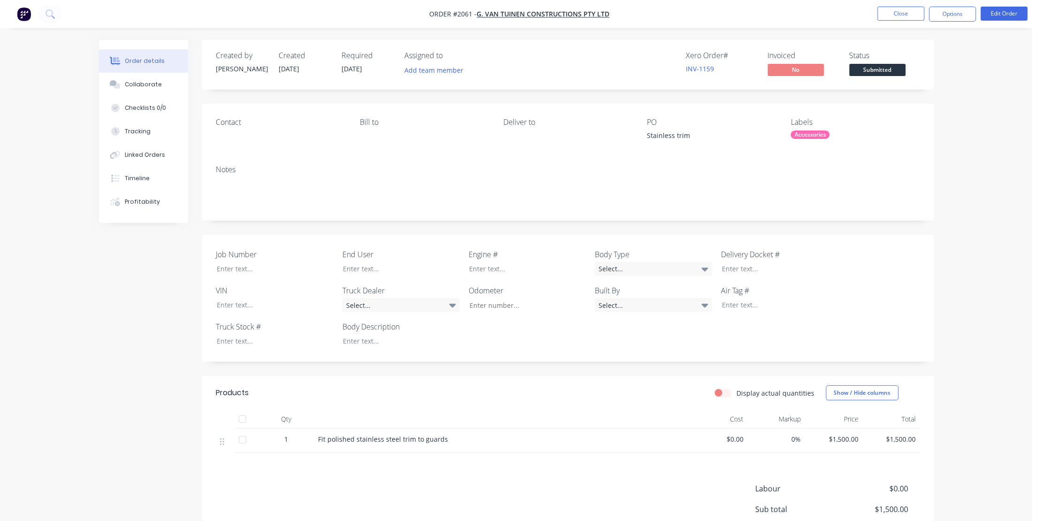
click at [359, 324] on label "Body Description" at bounding box center [400, 326] width 117 height 11
click at [360, 342] on div at bounding box center [393, 341] width 117 height 14
click at [762, 12] on button "Close" at bounding box center [901, 14] width 47 height 14
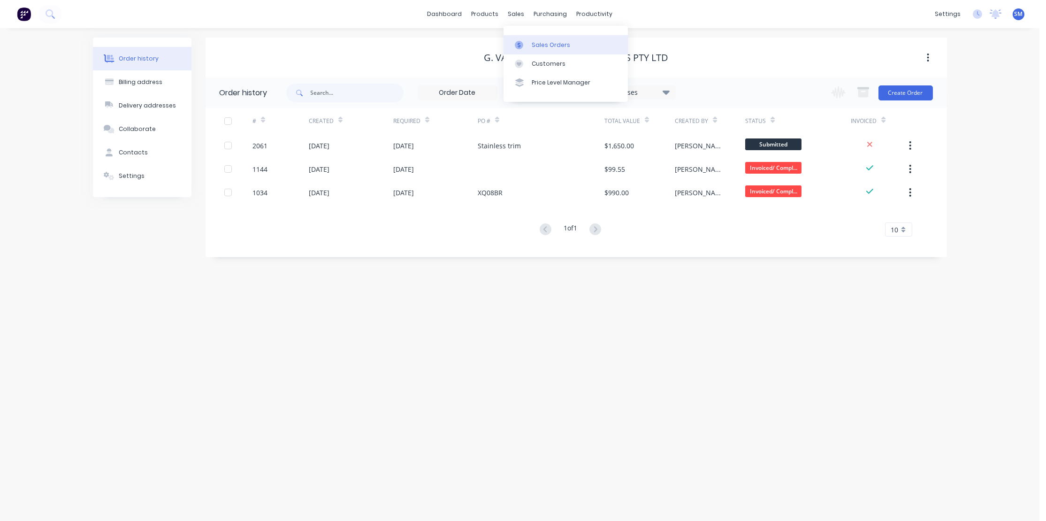
click at [552, 43] on div "Sales Orders" at bounding box center [551, 45] width 38 height 8
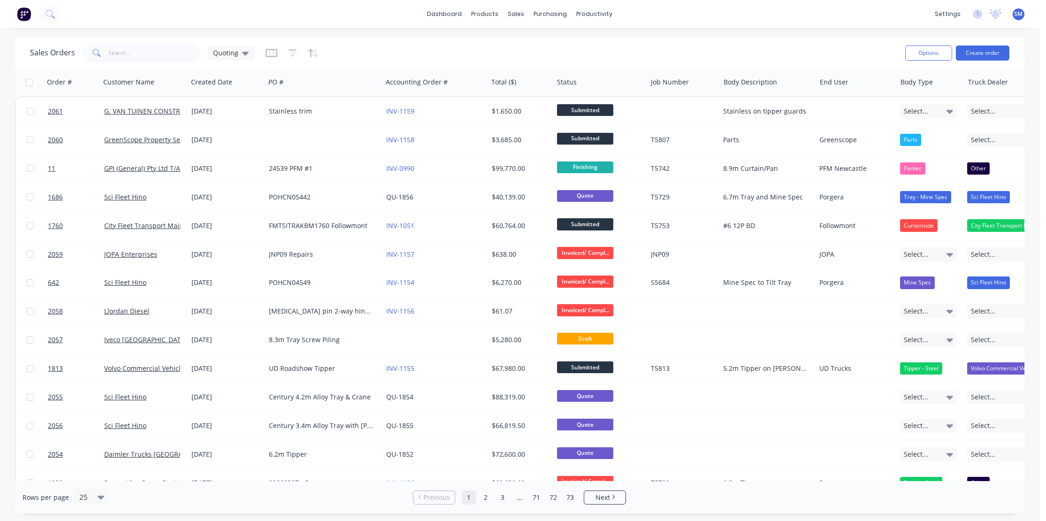
click at [702, 47] on div "Sales Orders Quoting" at bounding box center [463, 52] width 867 height 23
drag, startPoint x: 730, startPoint y: 46, endPoint x: 737, endPoint y: 42, distance: 8.0
click at [730, 46] on div "Sales Orders Quoting" at bounding box center [463, 52] width 867 height 23
drag, startPoint x: 443, startPoint y: 53, endPoint x: 570, endPoint y: 60, distance: 127.3
click at [443, 53] on div "Sales Orders Quoting" at bounding box center [463, 52] width 867 height 23
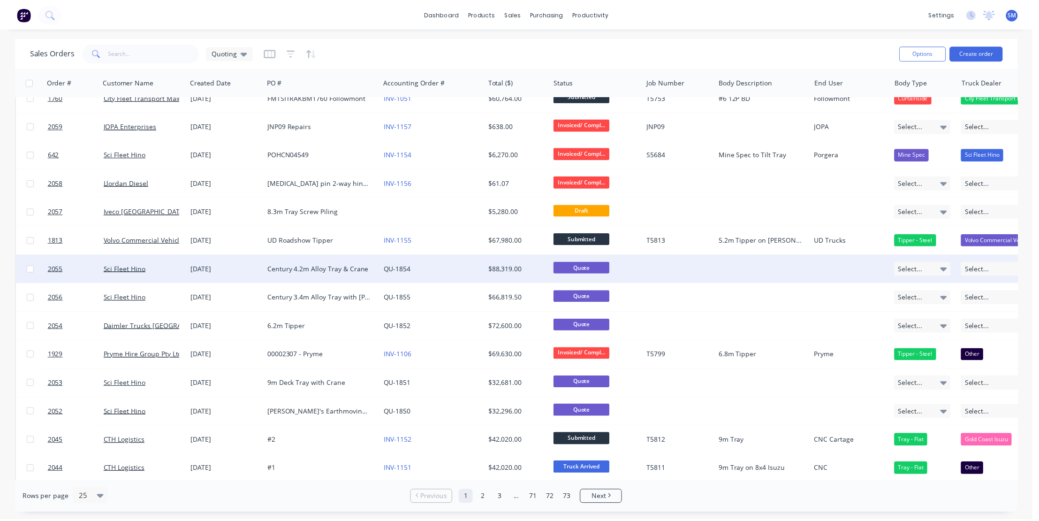
scroll to position [128, 0]
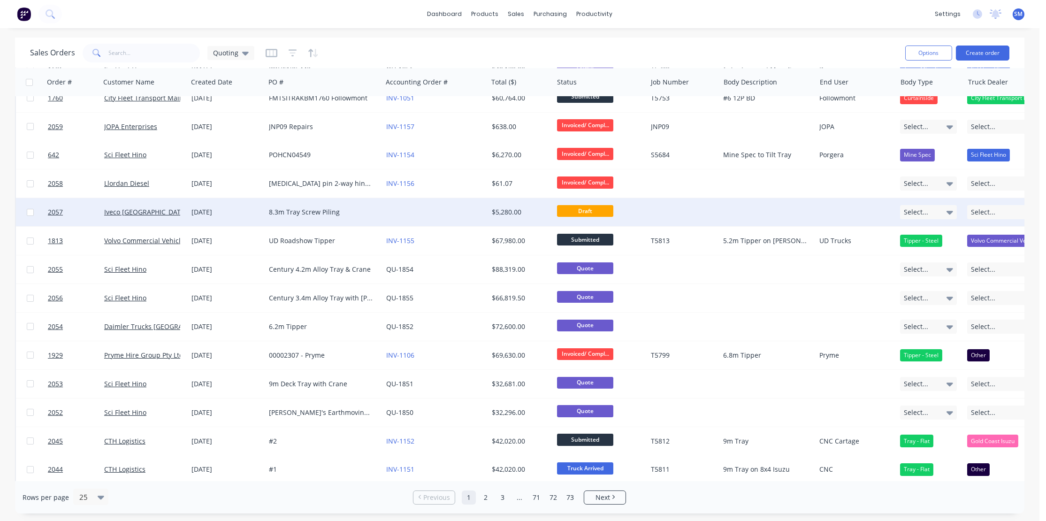
click at [290, 209] on div "8.3m Tray Screw Piling" at bounding box center [321, 211] width 104 height 9
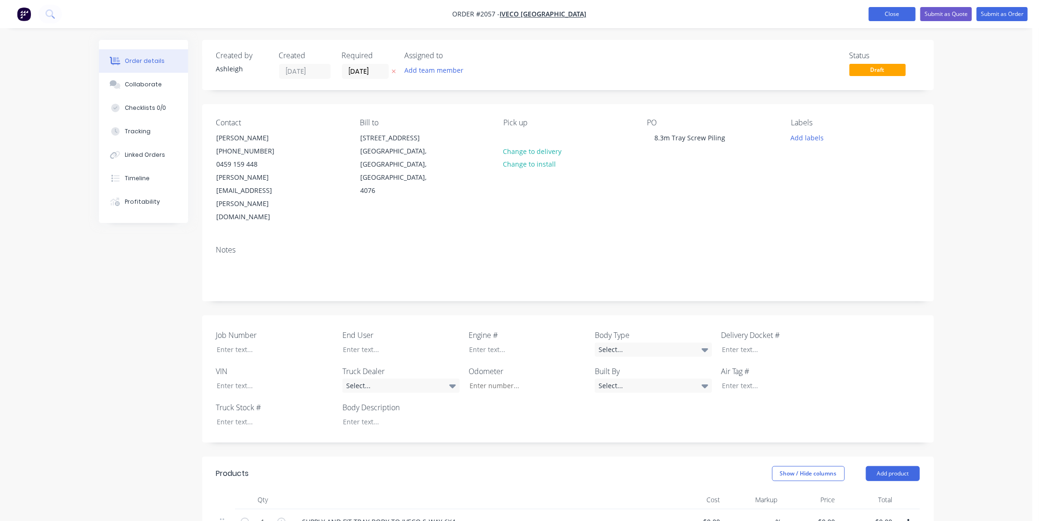
click at [762, 13] on button "Close" at bounding box center [892, 14] width 47 height 14
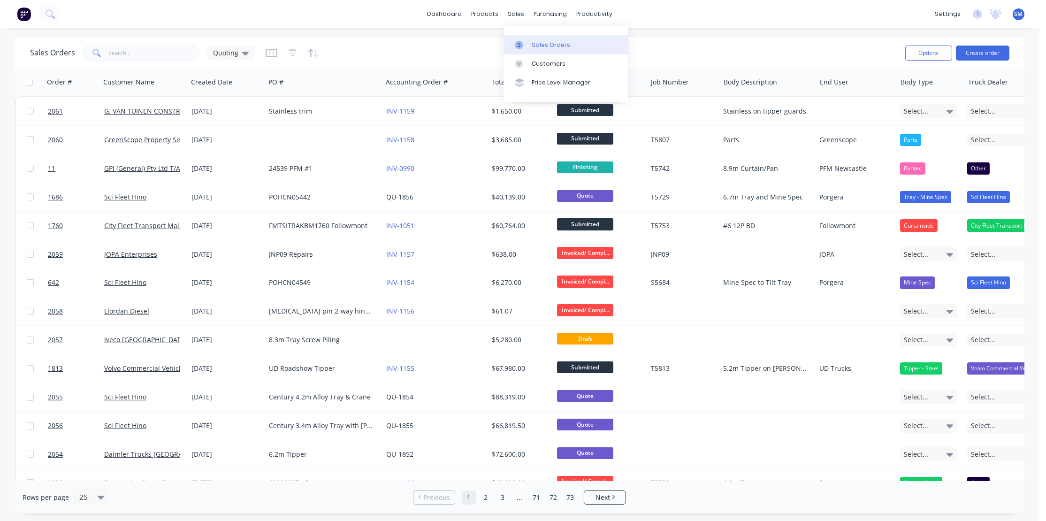
click at [547, 39] on link "Sales Orders" at bounding box center [565, 44] width 124 height 19
drag, startPoint x: 679, startPoint y: 49, endPoint x: 672, endPoint y: 49, distance: 7.1
click at [679, 49] on div "Sales Orders Quoting" at bounding box center [463, 52] width 867 height 23
click at [540, 42] on div "Sales Orders" at bounding box center [551, 45] width 38 height 8
click at [659, 50] on div "Sales Orders Quoting" at bounding box center [463, 52] width 867 height 23
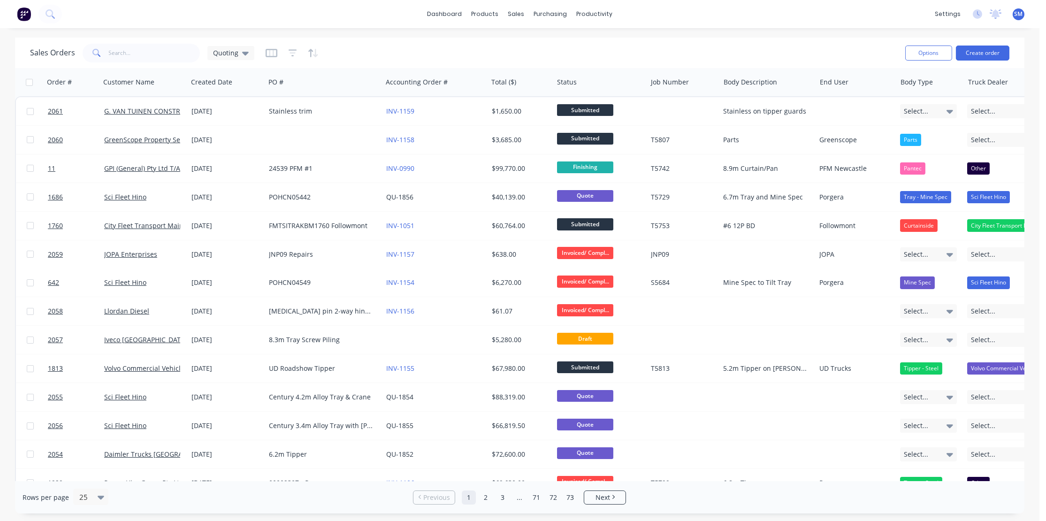
click at [379, 53] on div "Sales Orders Quoting" at bounding box center [463, 52] width 867 height 23
click at [412, 48] on div "Sales Orders Quoting" at bounding box center [463, 52] width 867 height 23
click at [762, 53] on button "Create order" at bounding box center [982, 53] width 53 height 15
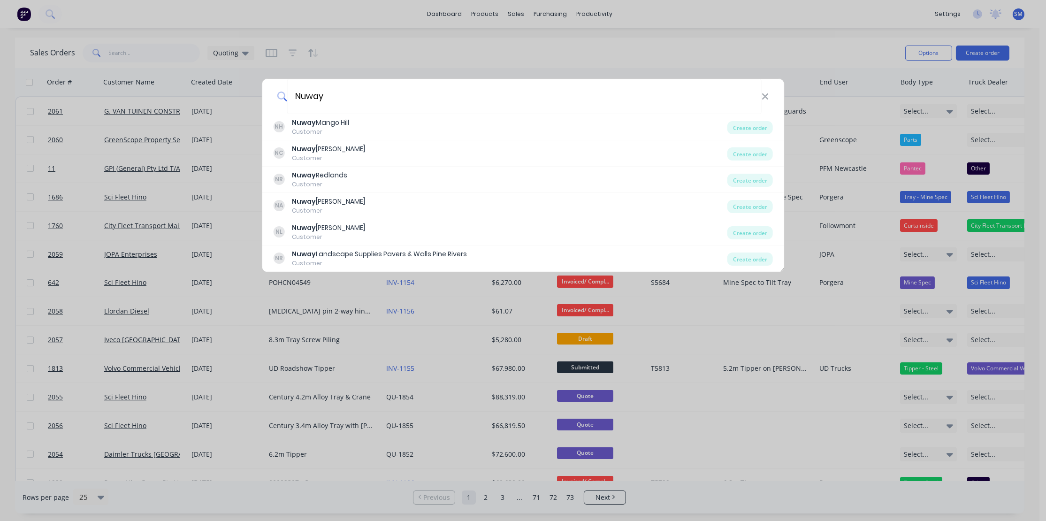
type input "Nuway"
drag, startPoint x: 364, startPoint y: 53, endPoint x: 449, endPoint y: 73, distance: 88.1
click at [364, 54] on div "Nuway NH Nuway Mango Hill Customer Create order NC Nuway [PERSON_NAME] Customer…" at bounding box center [523, 260] width 1046 height 521
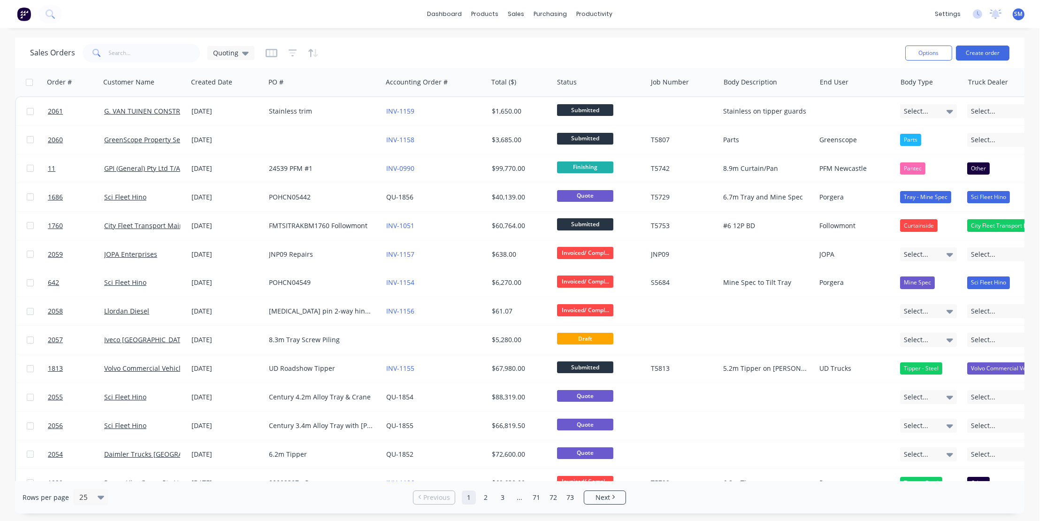
click at [593, 46] on div "Sales Orders Quoting" at bounding box center [463, 52] width 867 height 23
